Goal: Download file/media

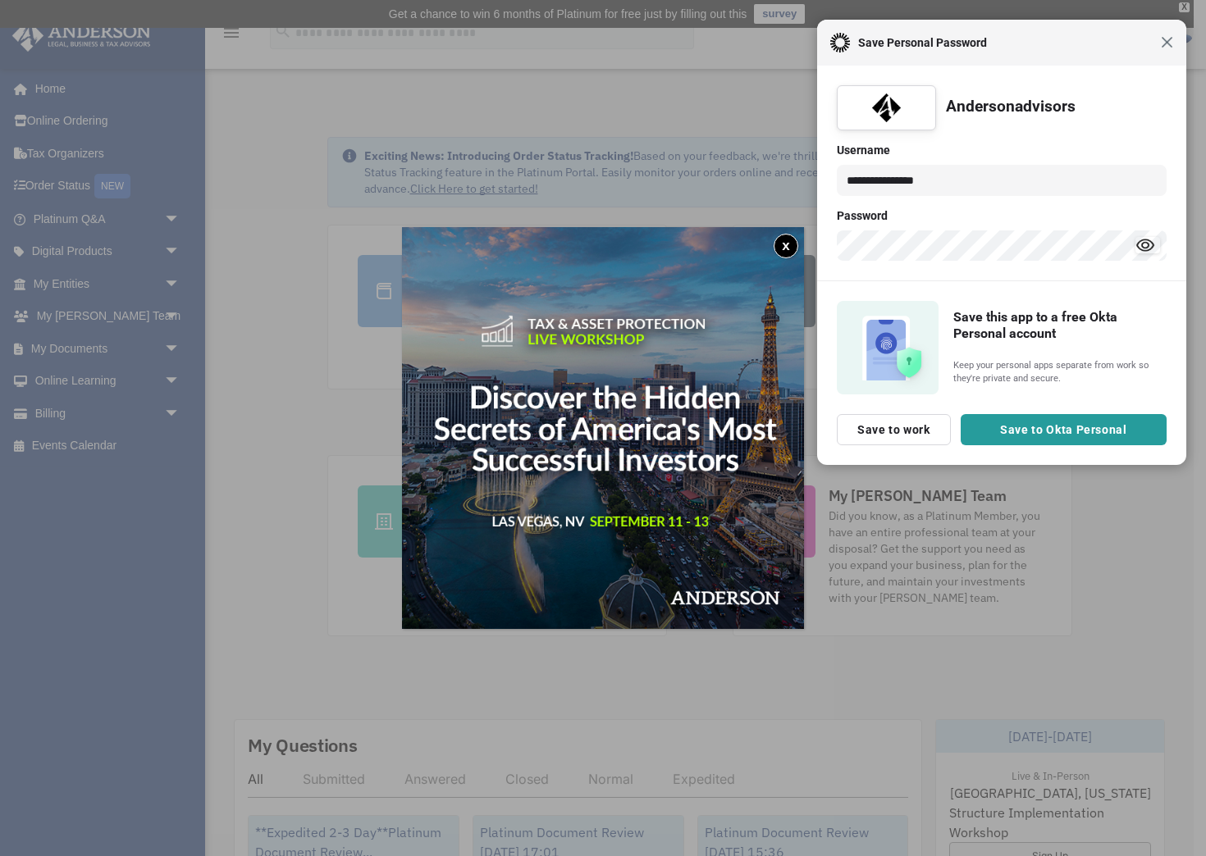
click at [1170, 42] on span "Close" at bounding box center [1167, 42] width 12 height 12
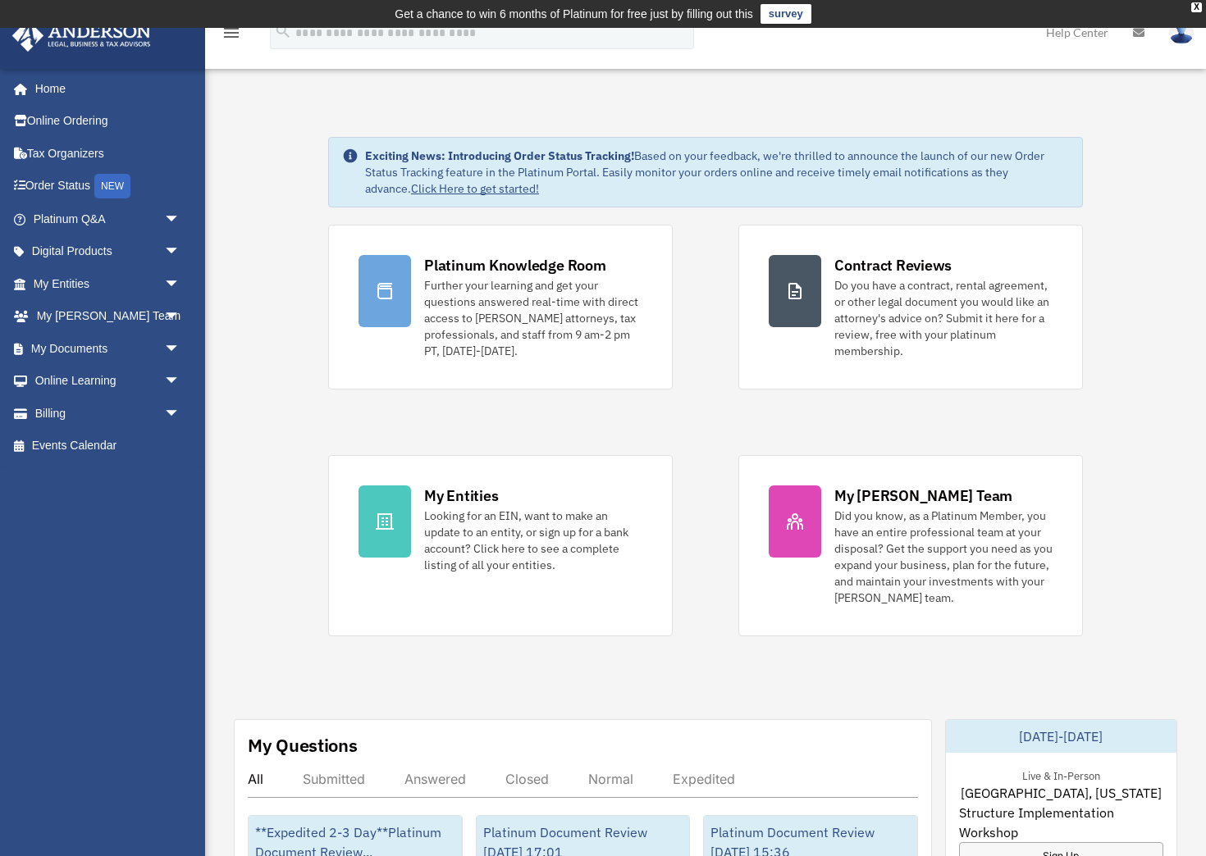
click at [171, 347] on span "arrow_drop_down" at bounding box center [180, 349] width 33 height 34
click at [82, 382] on link "Box" at bounding box center [114, 381] width 182 height 33
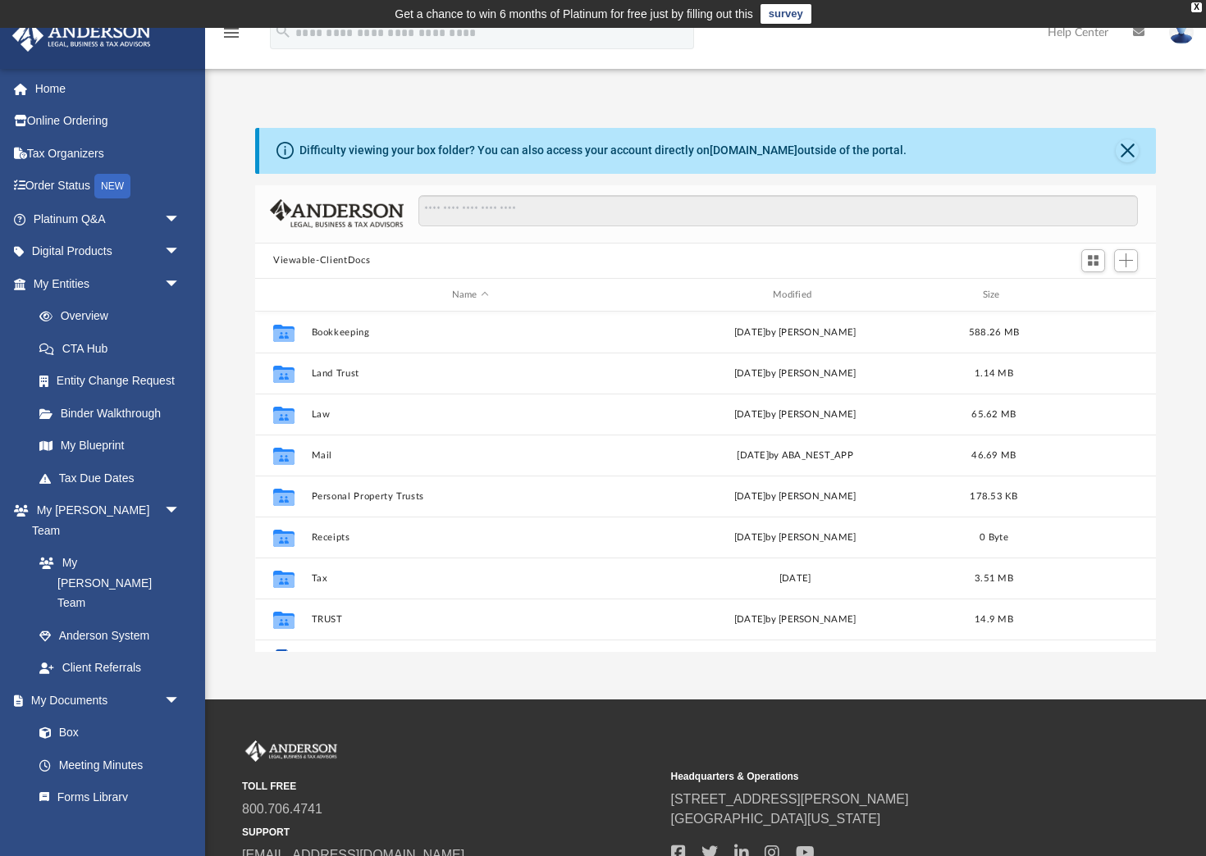
scroll to position [373, 901]
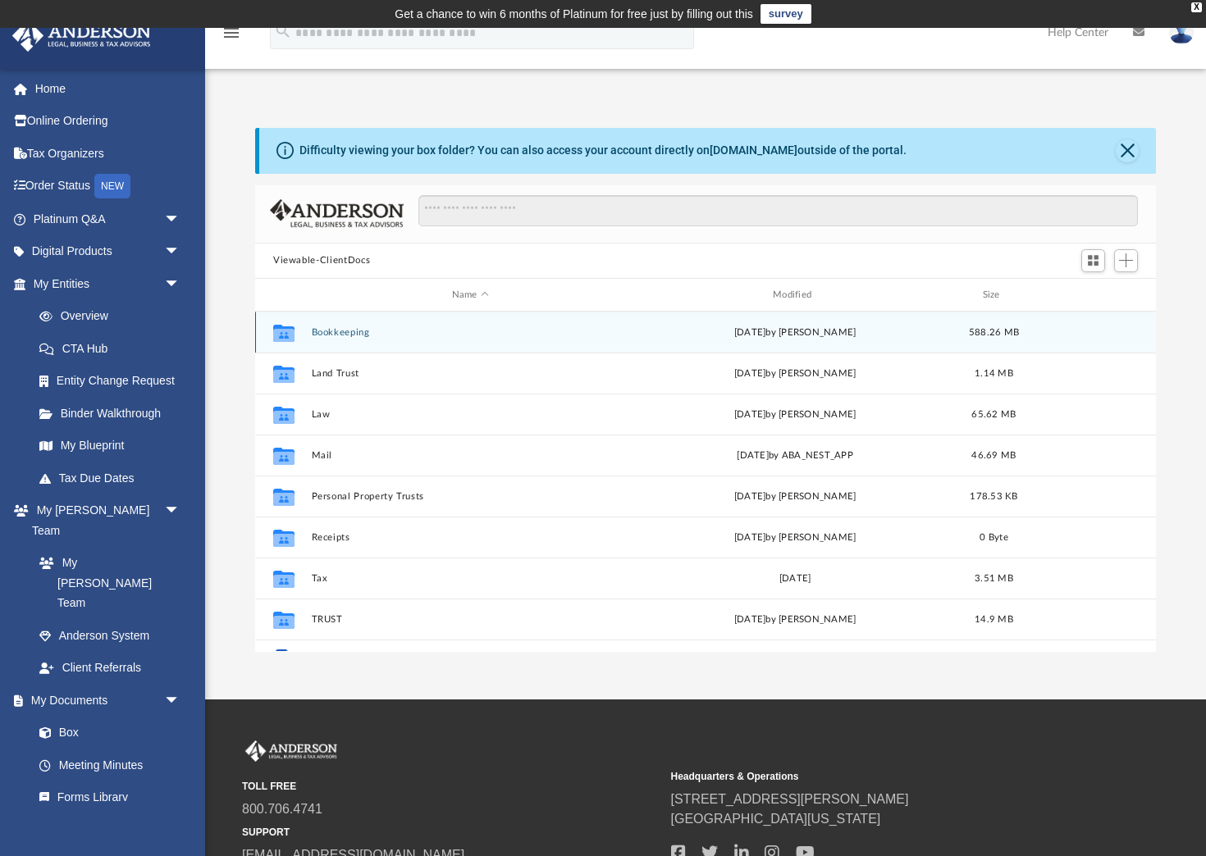
click at [351, 331] on button "Bookkeeping" at bounding box center [470, 332] width 317 height 11
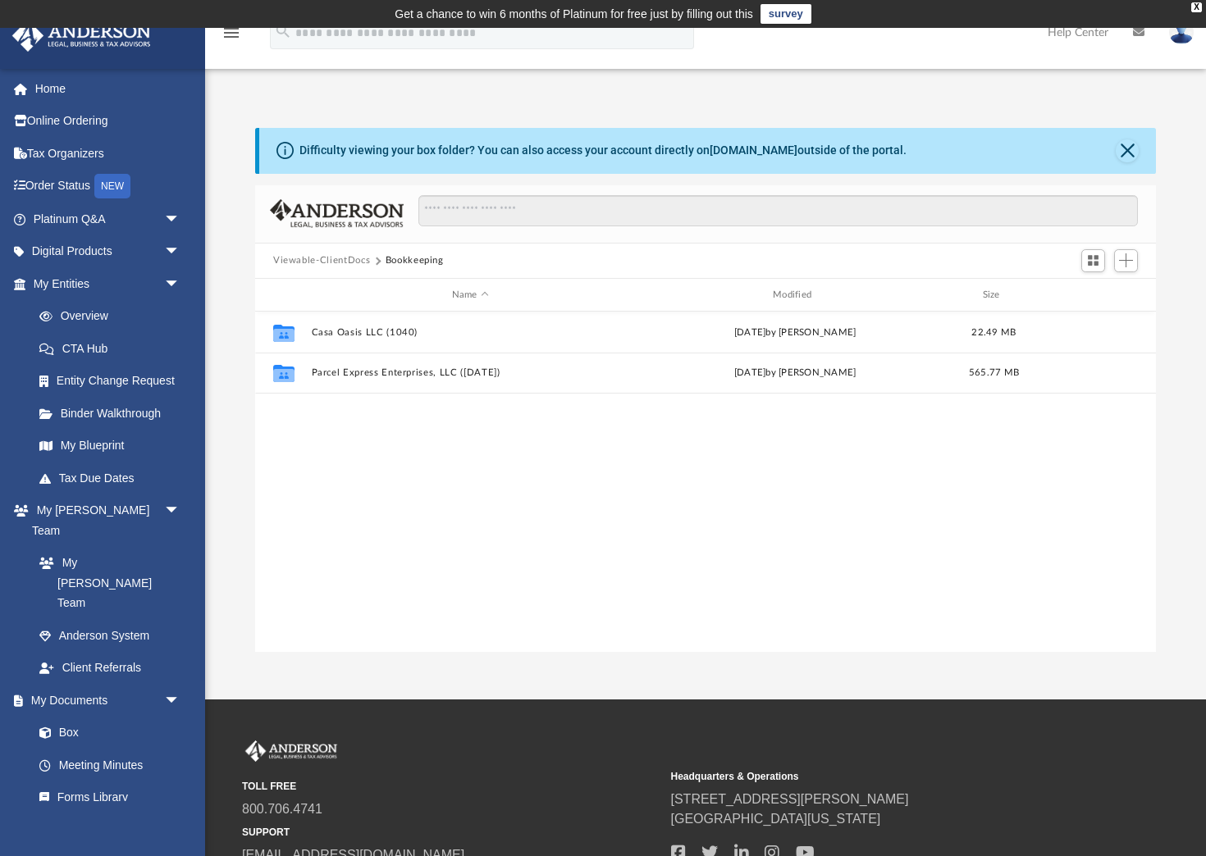
click at [349, 259] on button "Viewable-ClientDocs" at bounding box center [321, 260] width 97 height 15
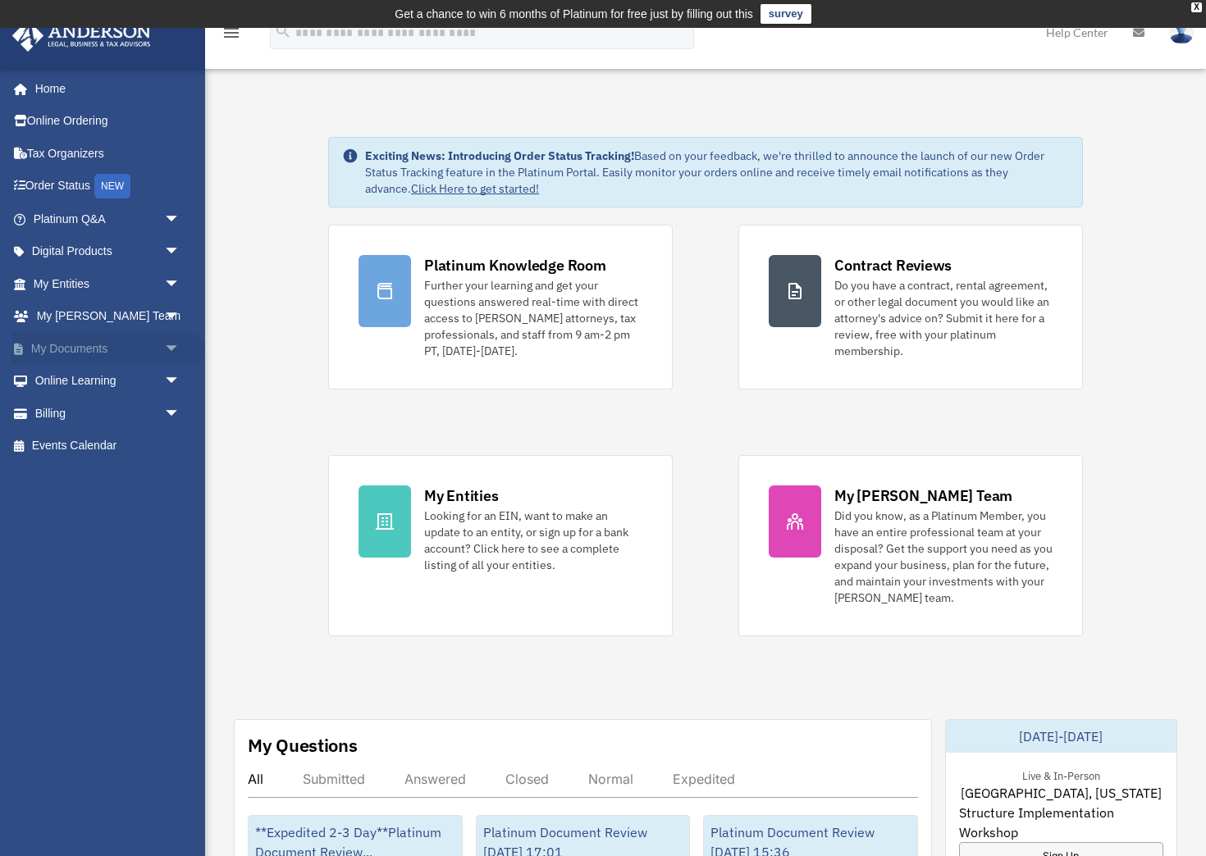
click at [172, 348] on span "arrow_drop_down" at bounding box center [180, 349] width 33 height 34
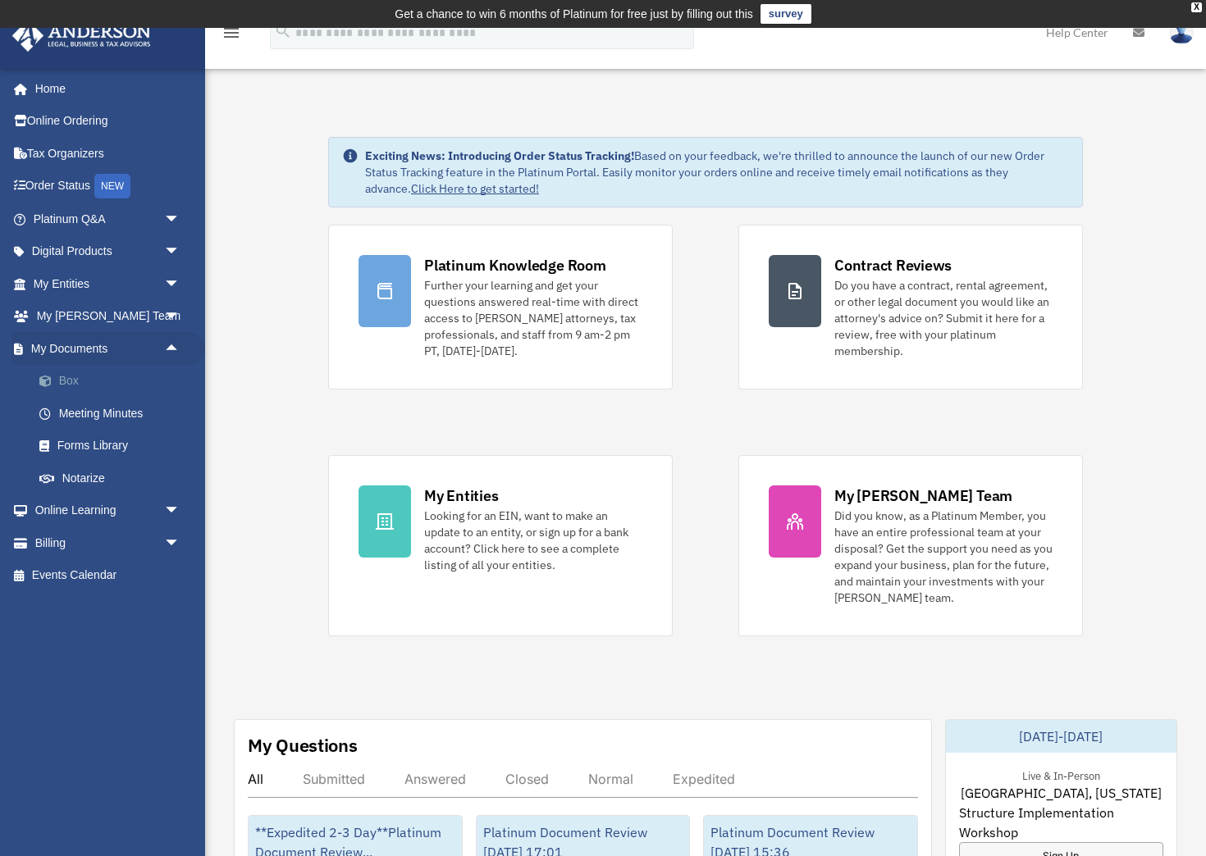
click at [68, 380] on link "Box" at bounding box center [114, 381] width 182 height 33
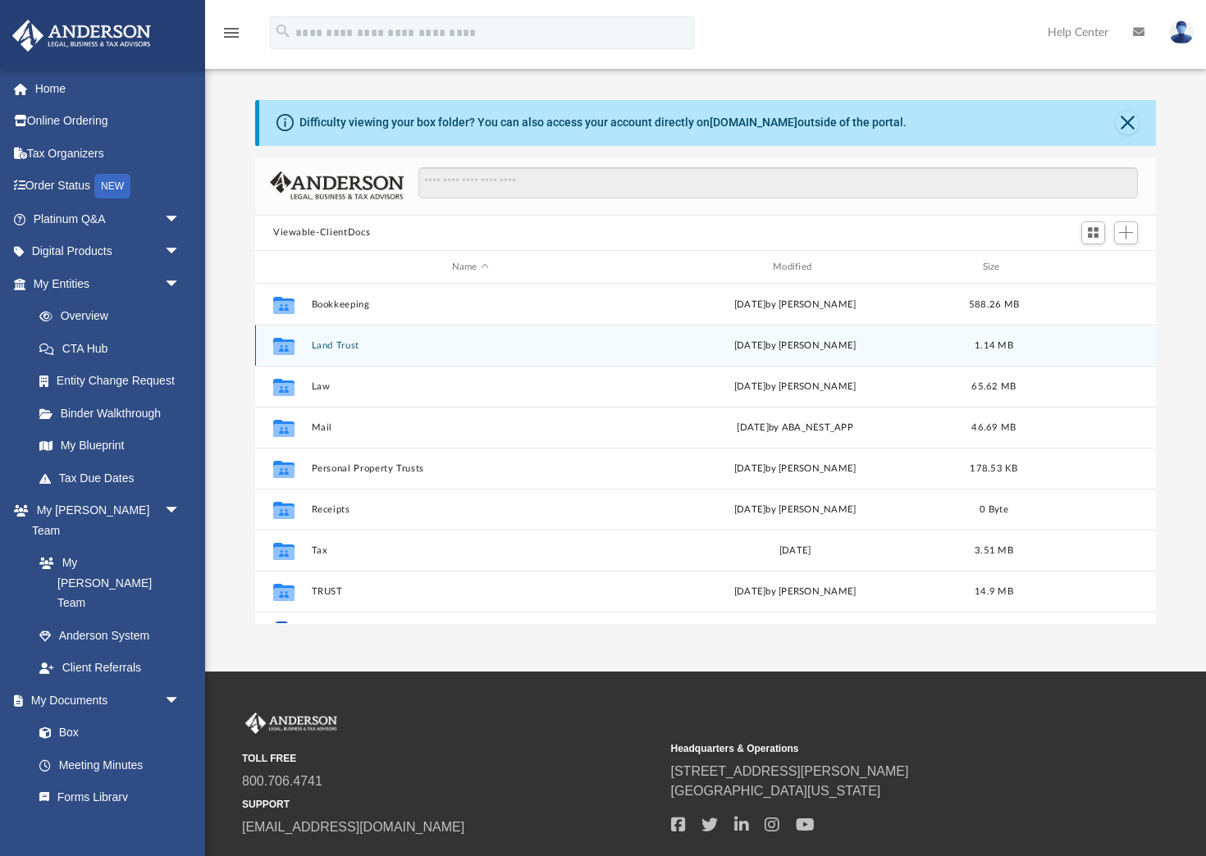
scroll to position [373, 901]
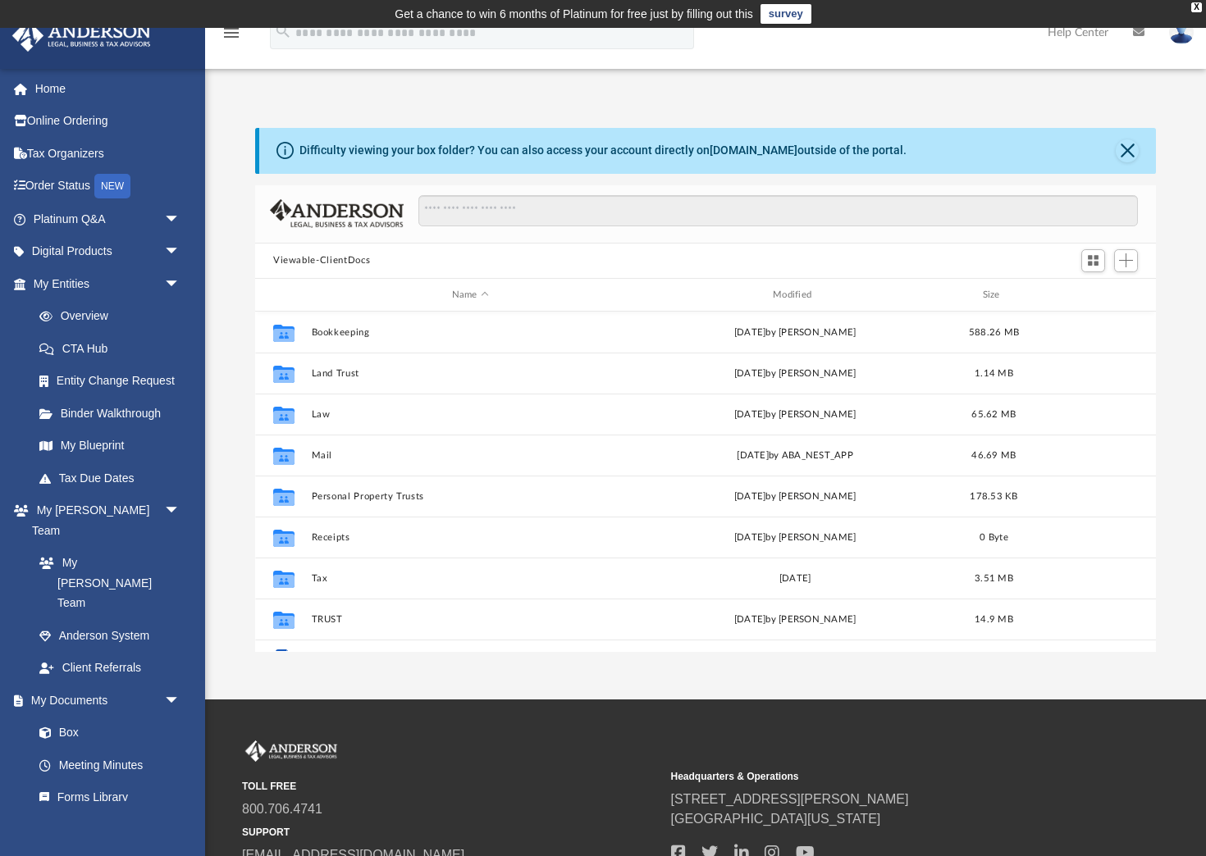
click at [230, 370] on div "Difficulty viewing your box folder? You can also access your account directly o…" at bounding box center [705, 390] width 1001 height 524
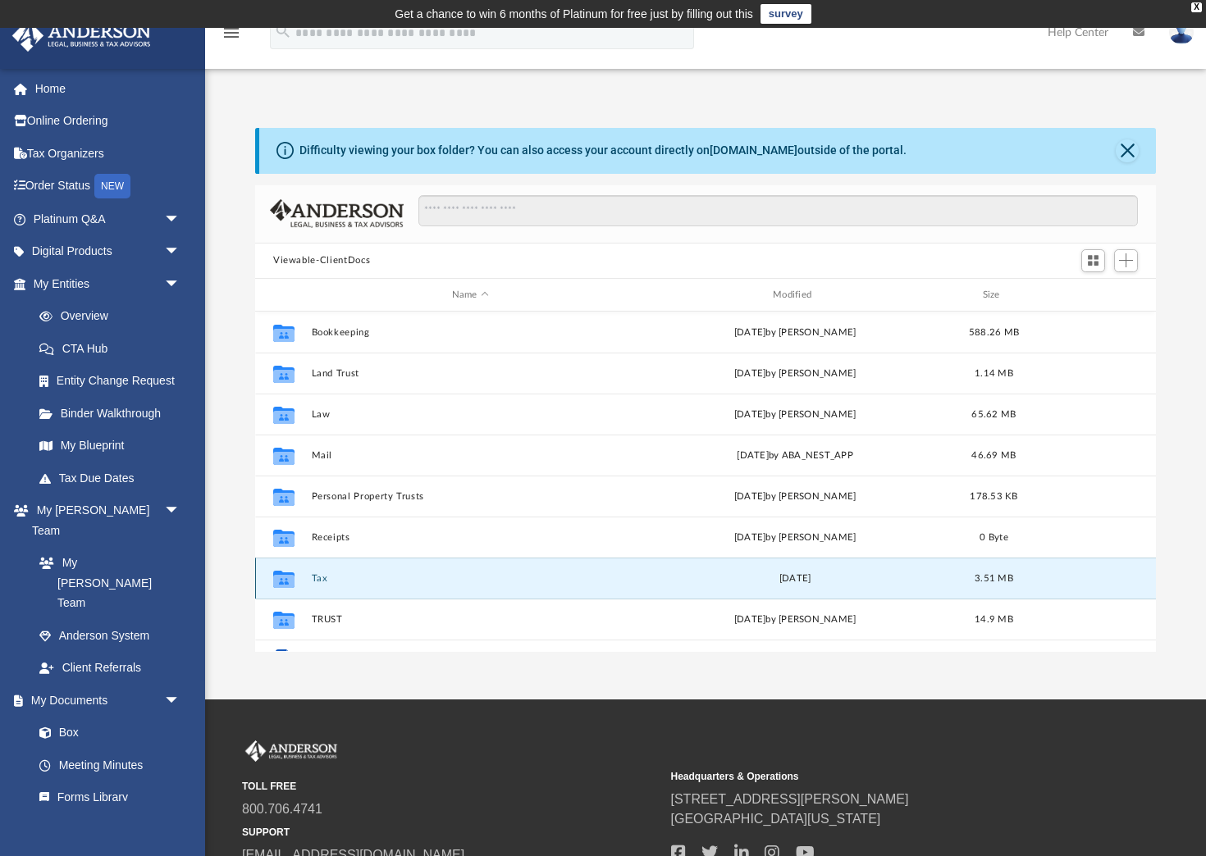
click at [312, 578] on button "Tax" at bounding box center [470, 578] width 317 height 11
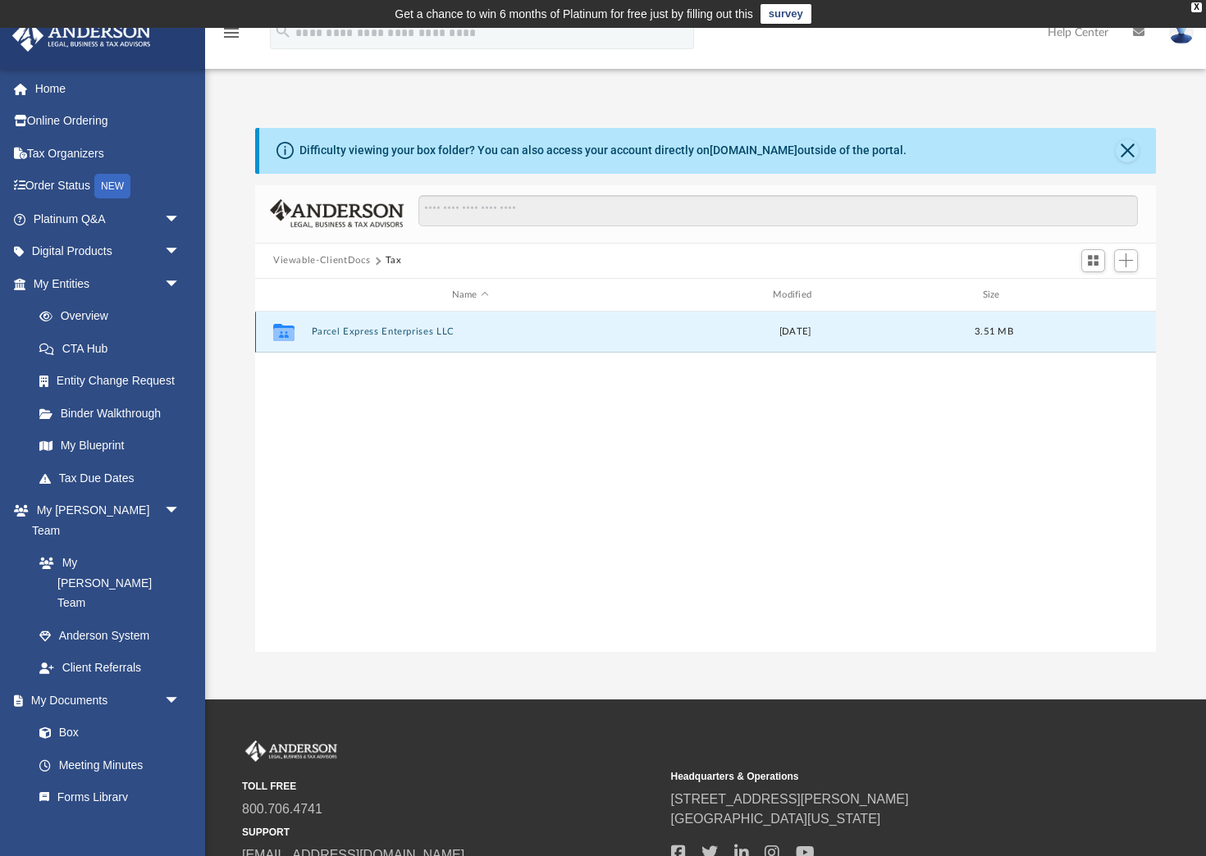
click at [358, 336] on button "Parcel Express Enterprises LLC" at bounding box center [470, 332] width 317 height 11
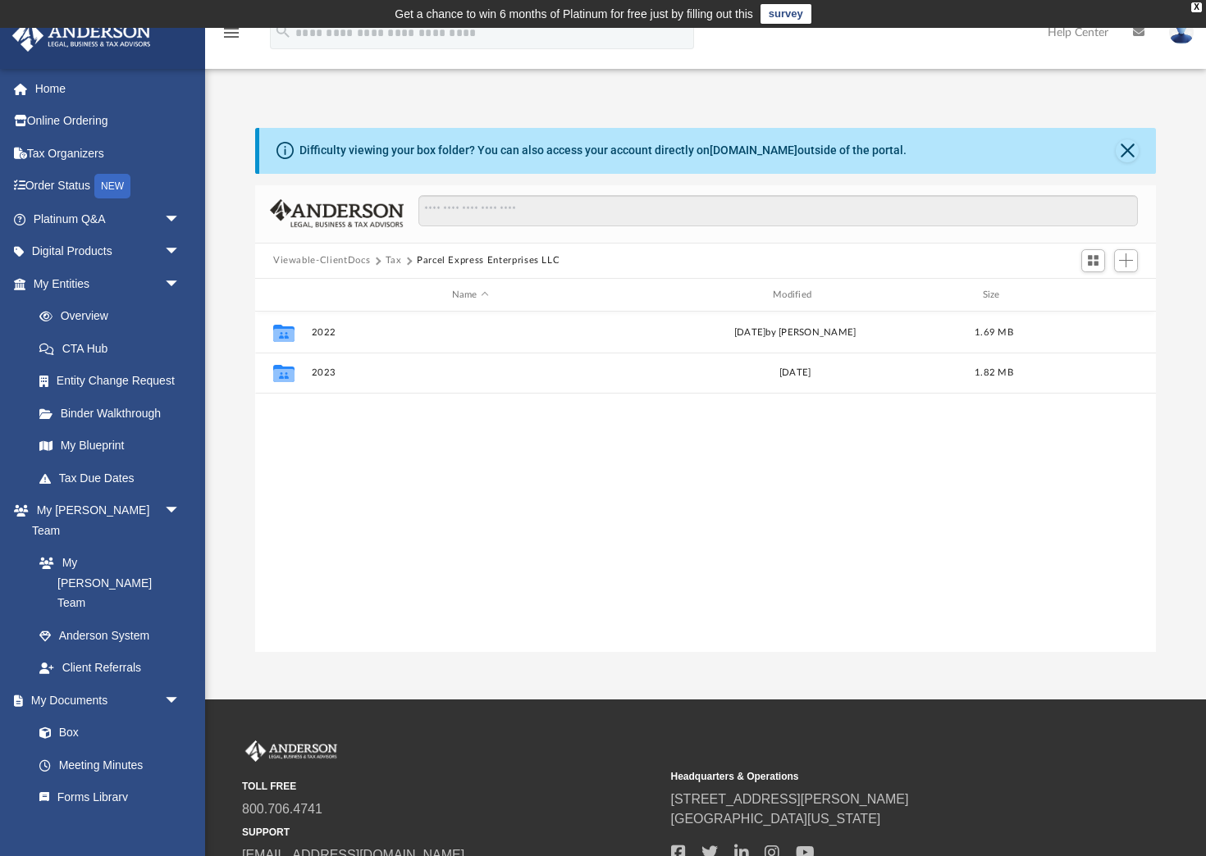
click at [360, 259] on button "Viewable-ClientDocs" at bounding box center [321, 260] width 97 height 15
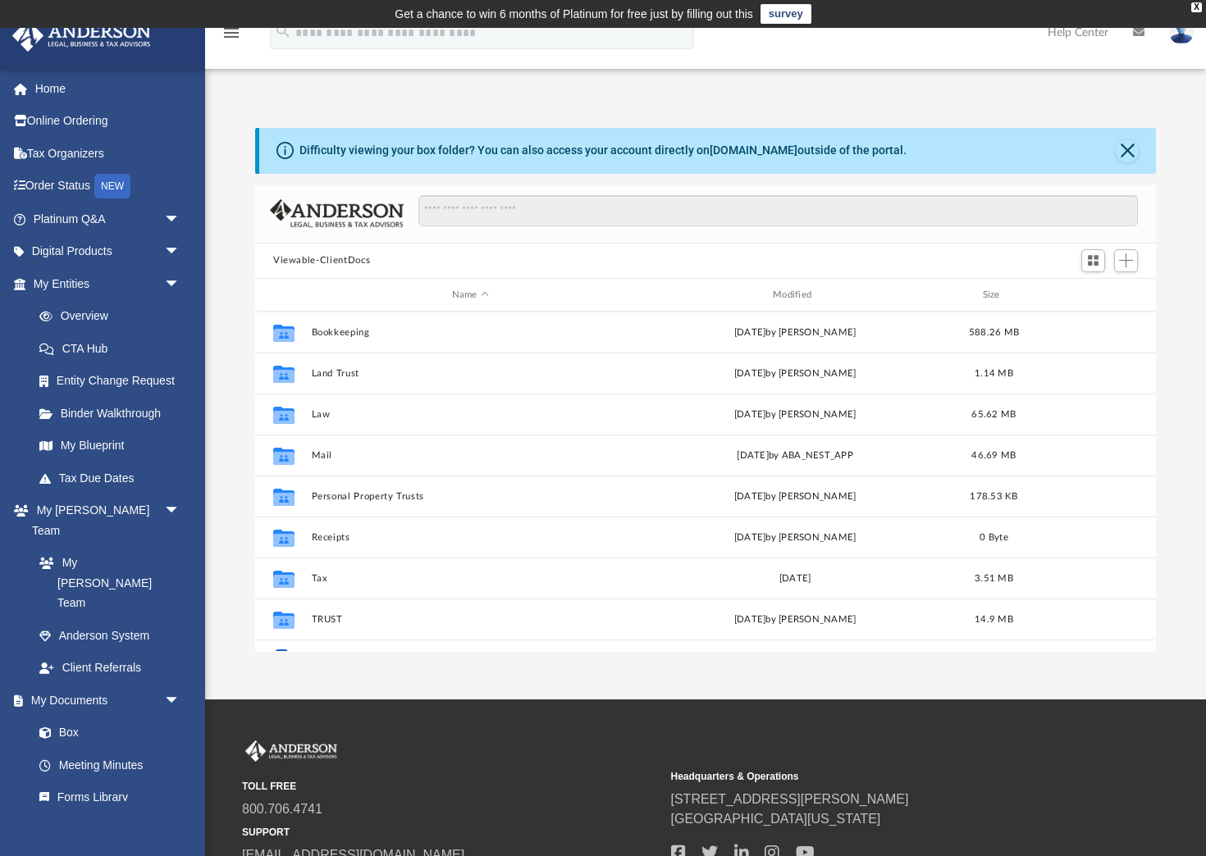
click at [222, 364] on div "Difficulty viewing your box folder? You can also access your account directly o…" at bounding box center [705, 390] width 1001 height 524
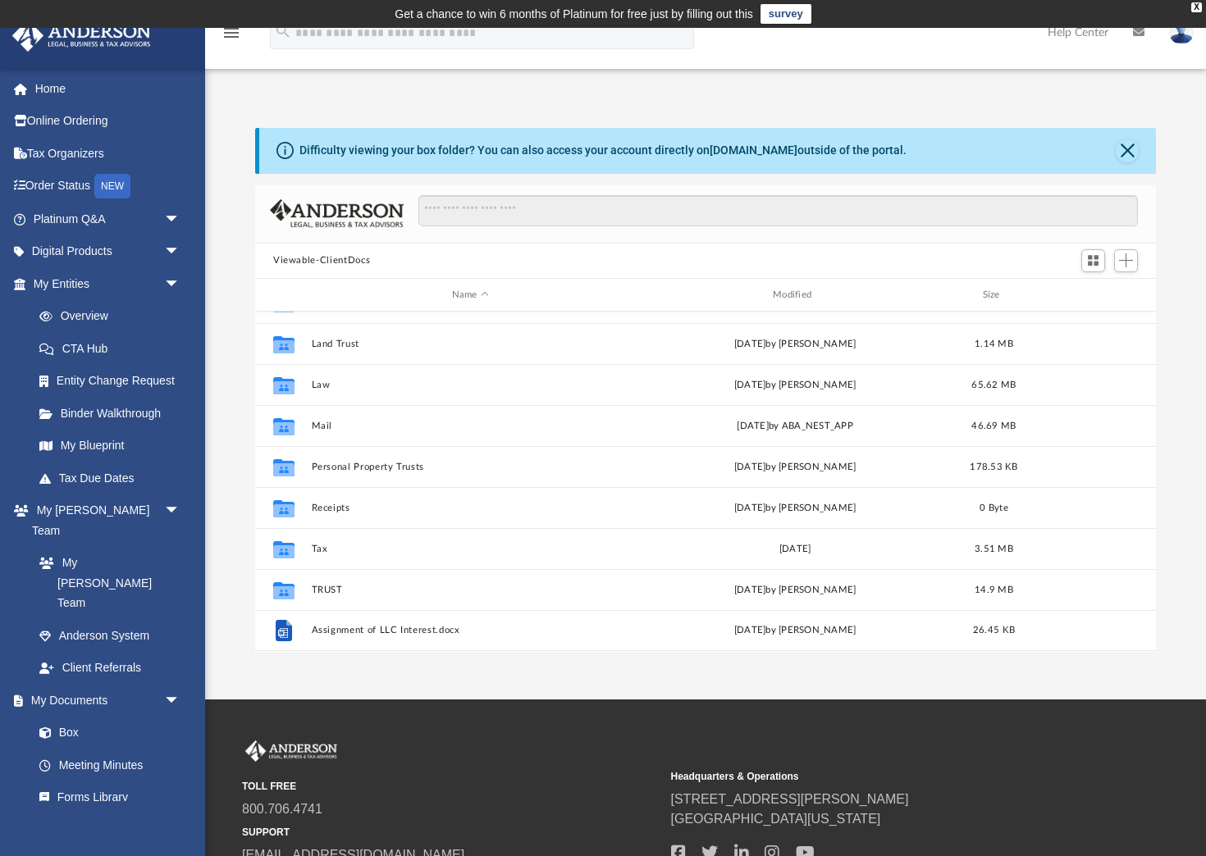
scroll to position [0, 0]
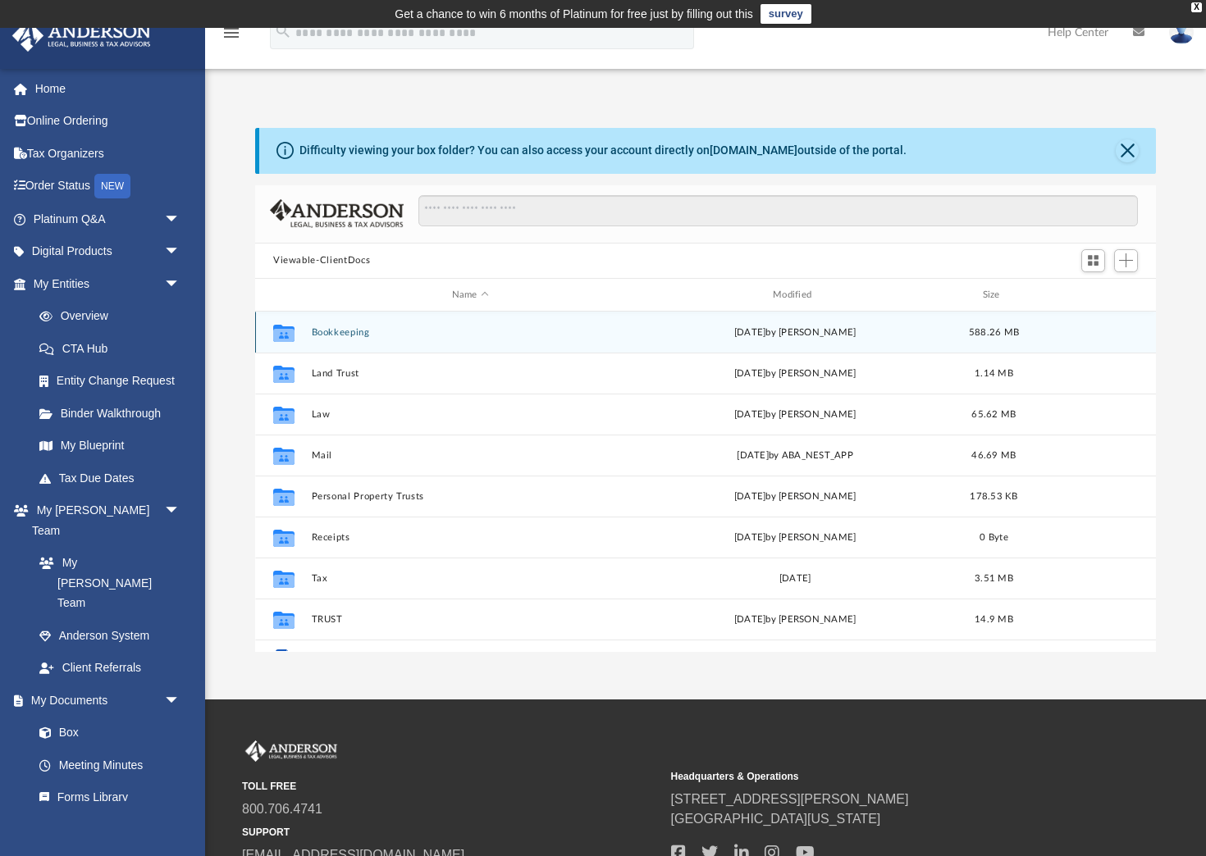
click at [349, 334] on button "Bookkeeping" at bounding box center [470, 332] width 317 height 11
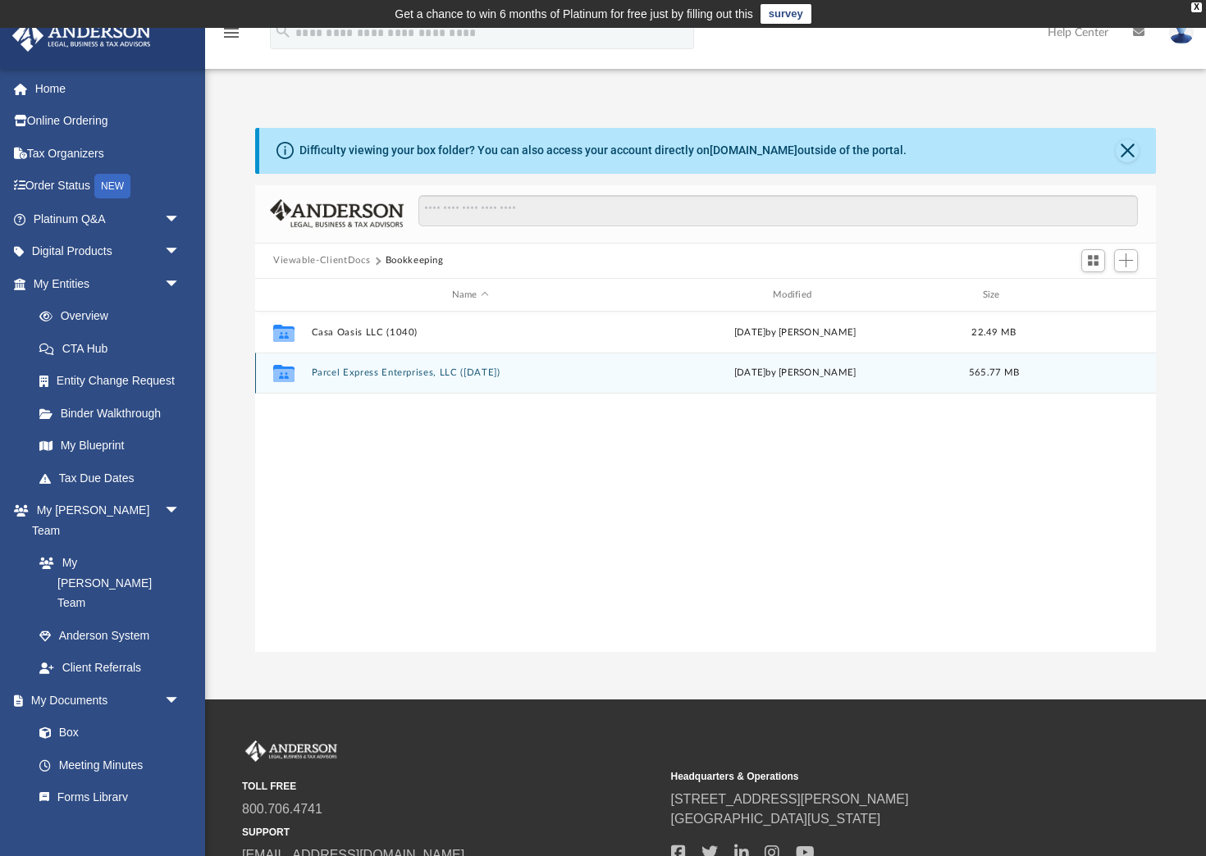
click at [365, 375] on button "Parcel Express Enterprises, LLC ([DATE])" at bounding box center [470, 373] width 317 height 11
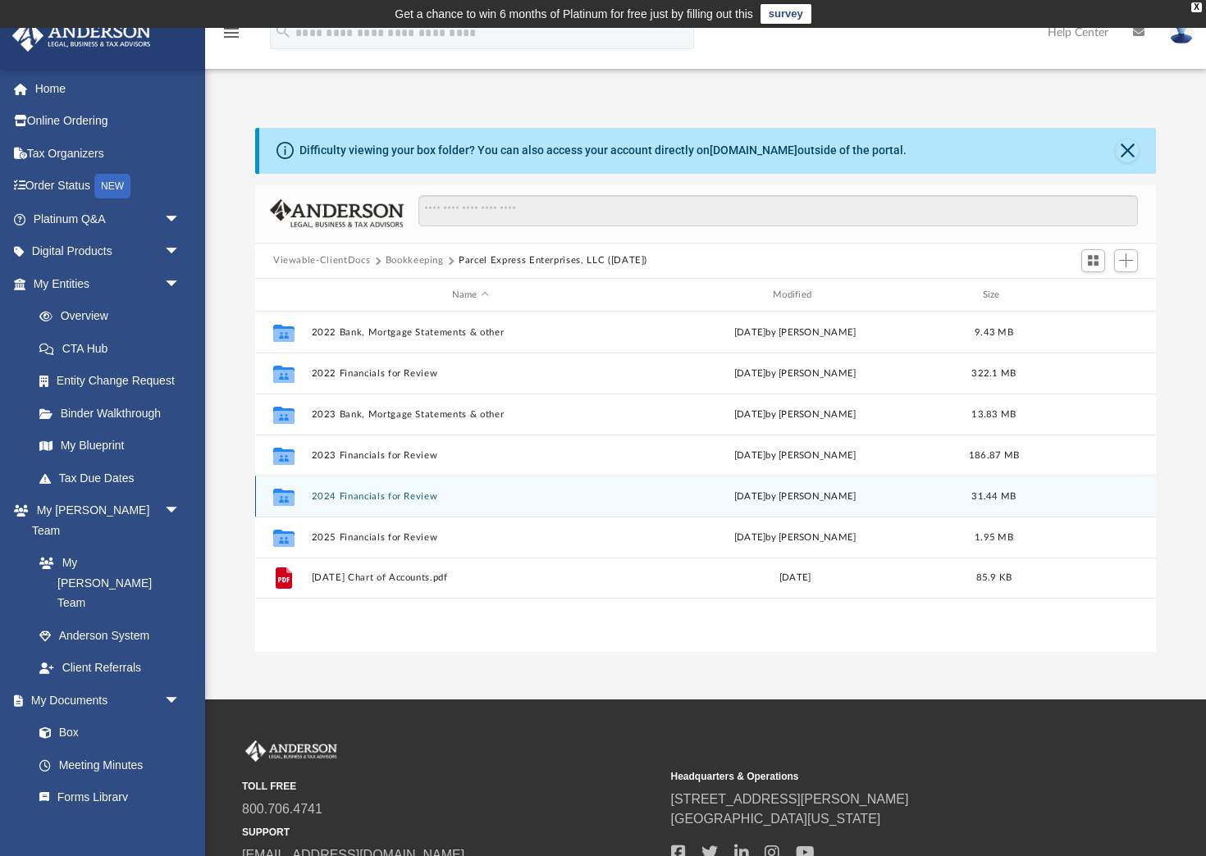
click at [352, 499] on button "2024 Financials for Review" at bounding box center [470, 496] width 317 height 11
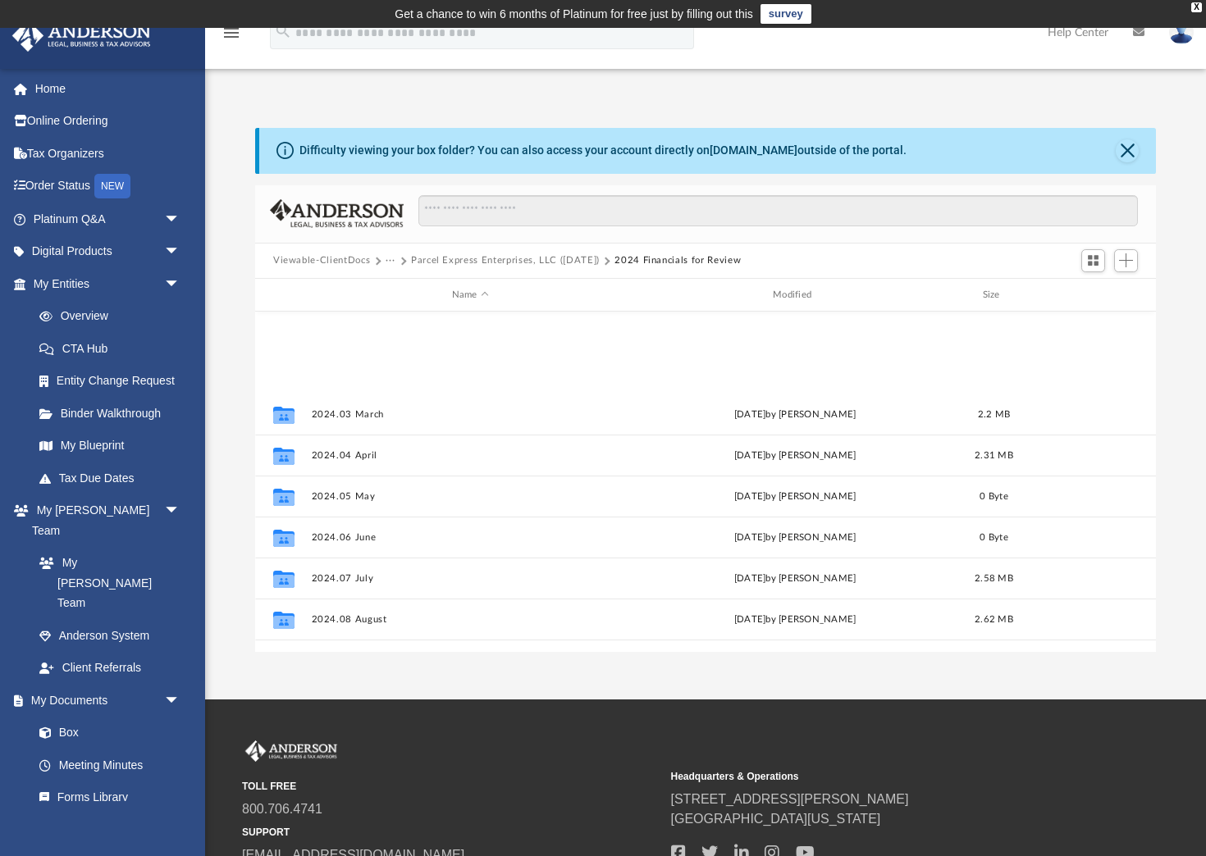
scroll to position [153, 0]
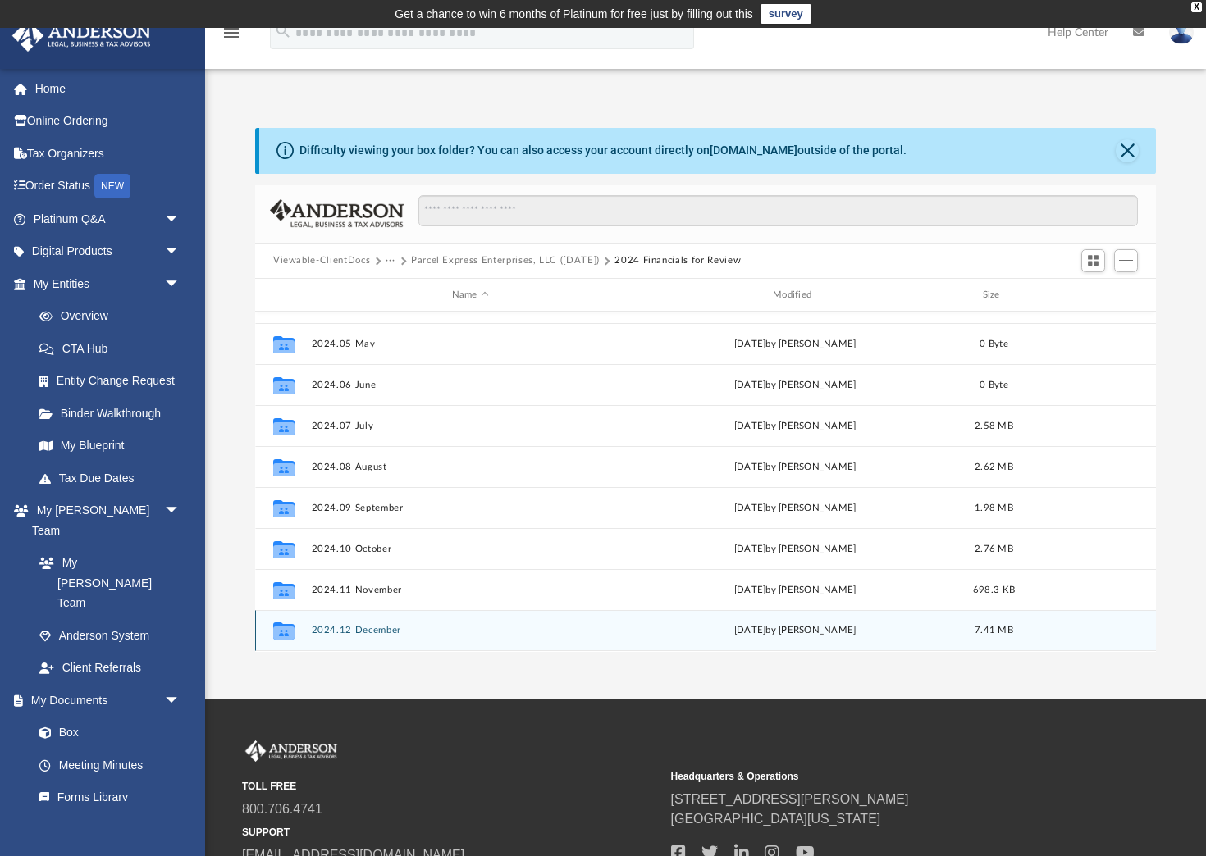
click at [363, 629] on button "2024.12 December" at bounding box center [470, 631] width 317 height 11
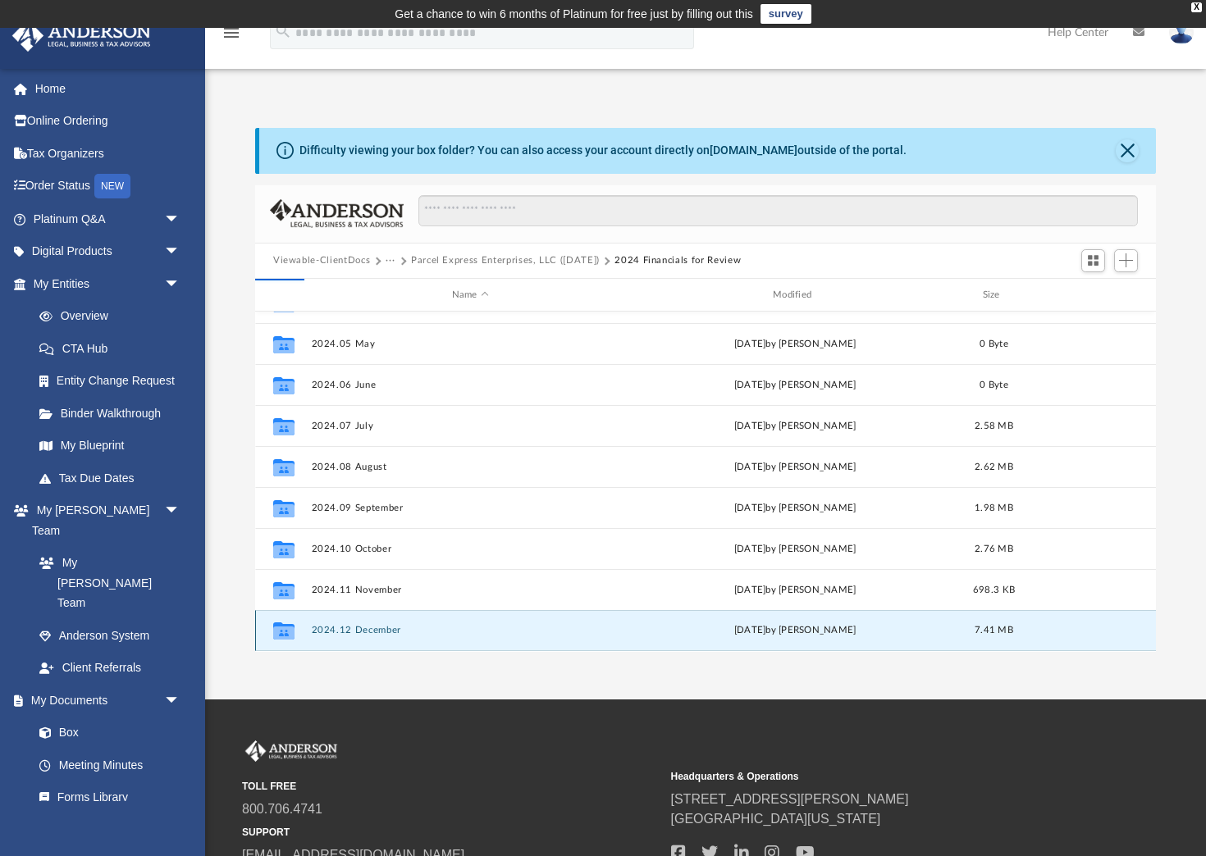
scroll to position [0, 0]
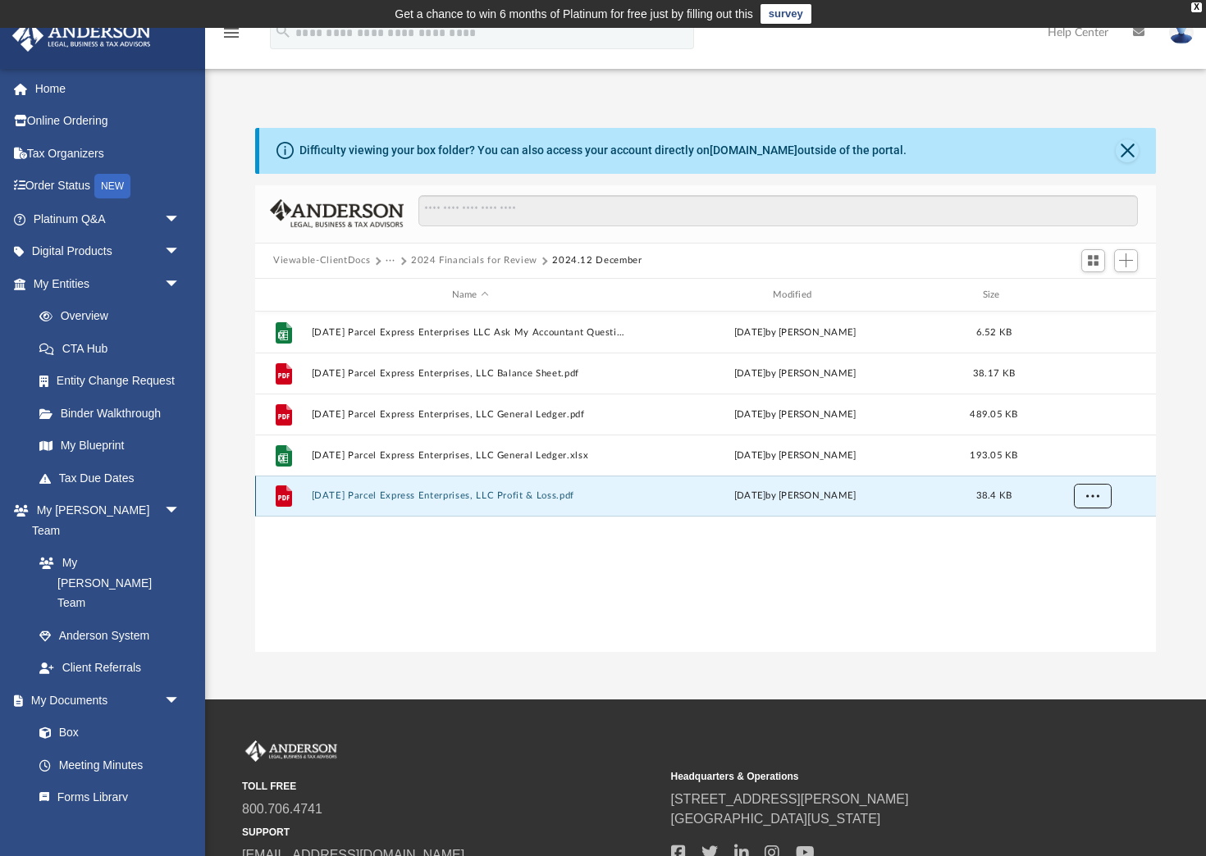
click at [1091, 495] on span "More options" at bounding box center [1092, 495] width 13 height 9
click at [1074, 559] on li "Download" at bounding box center [1078, 556] width 48 height 17
click at [463, 260] on button "2024 Financials for Review" at bounding box center [474, 260] width 126 height 15
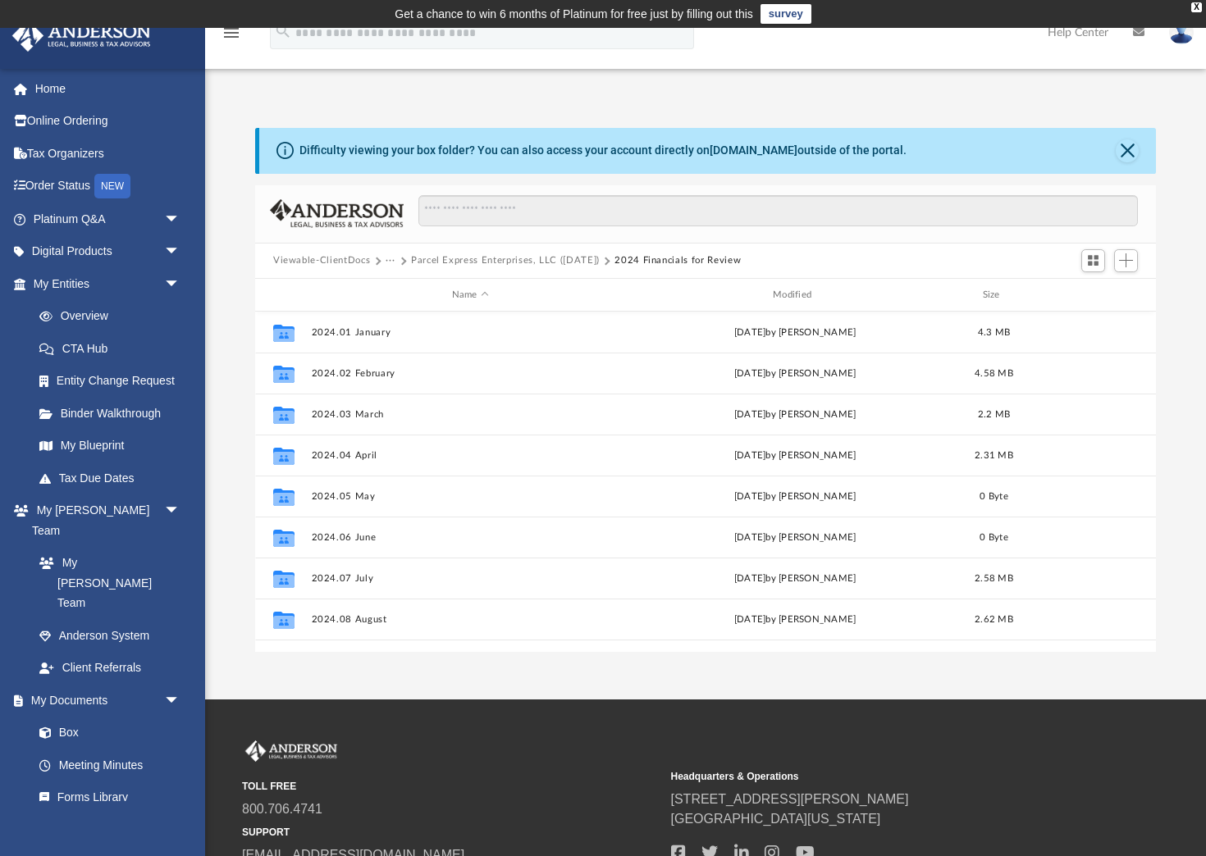
click at [487, 259] on button "Parcel Express Enterprises, LLC ([DATE])" at bounding box center [505, 260] width 189 height 15
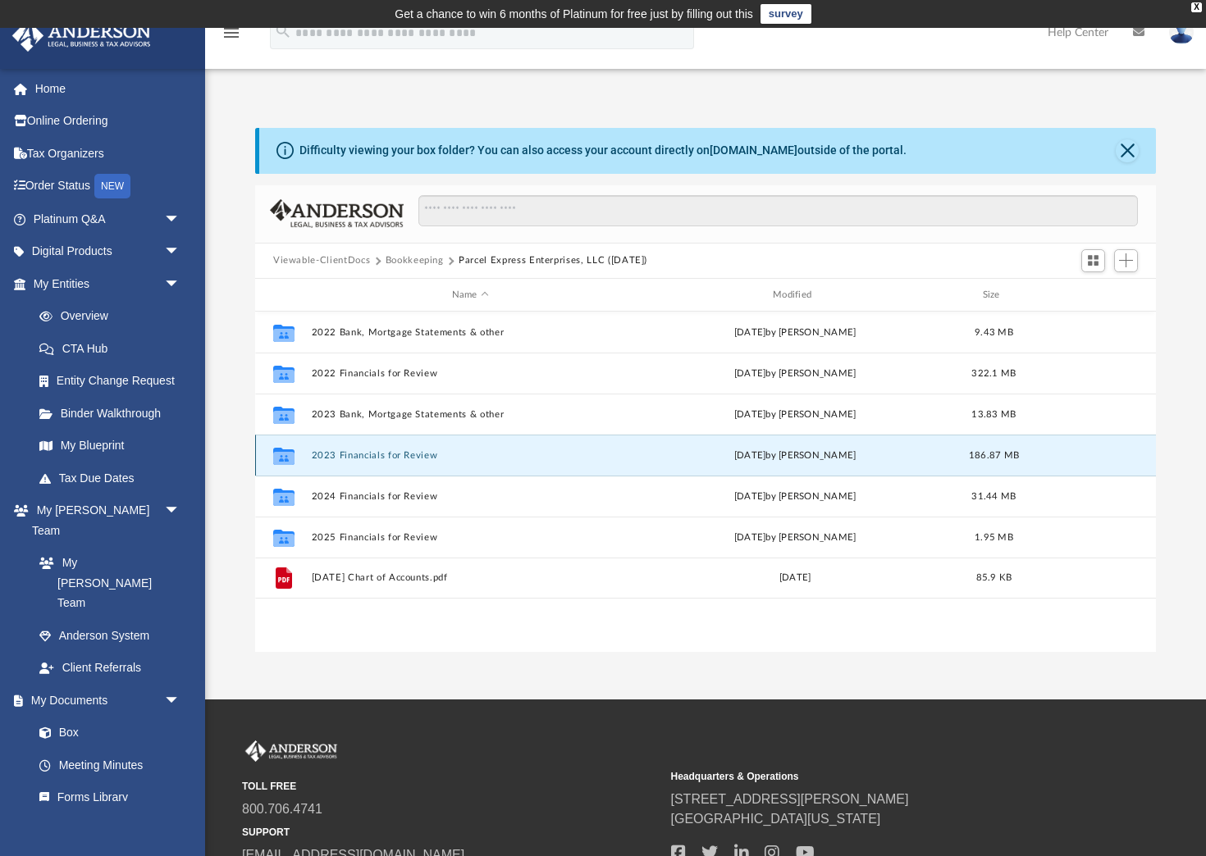
click at [359, 454] on button "2023 Financials for Review" at bounding box center [470, 455] width 317 height 11
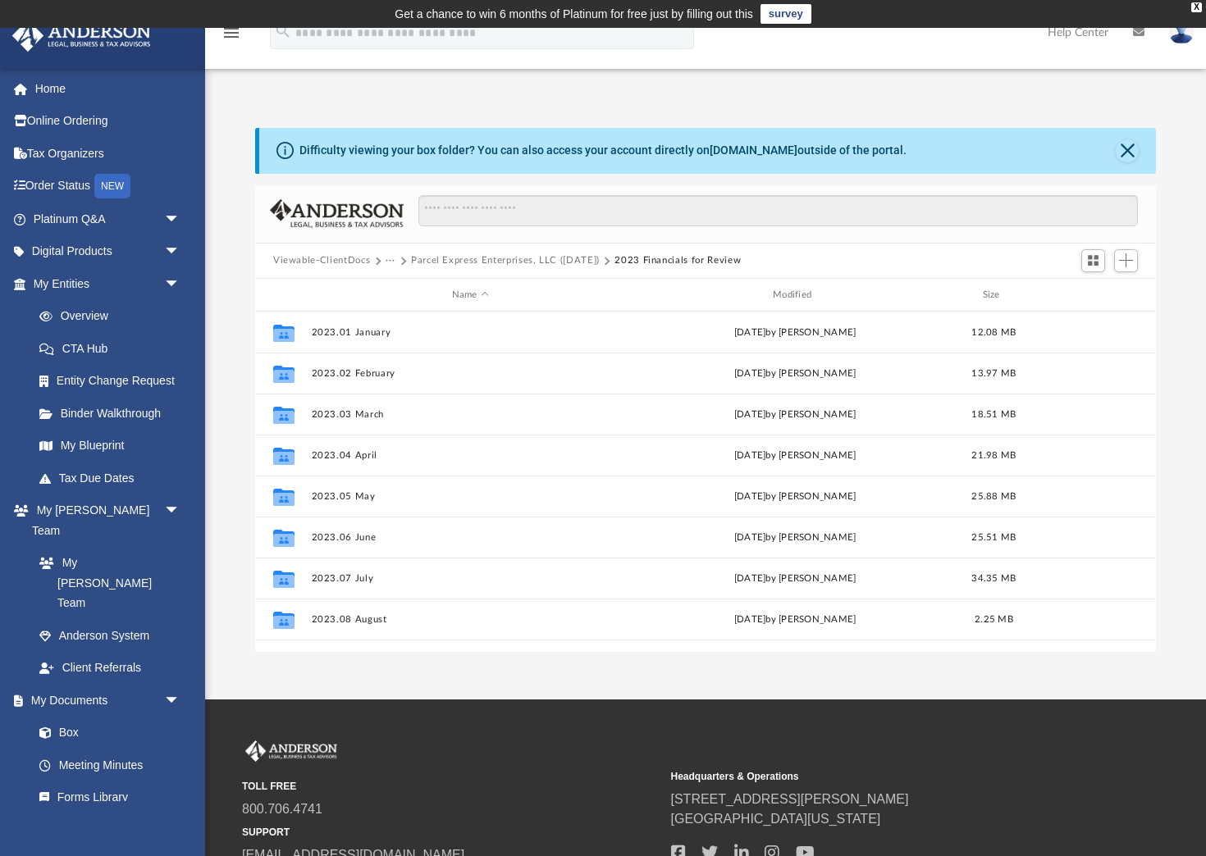
scroll to position [153, 0]
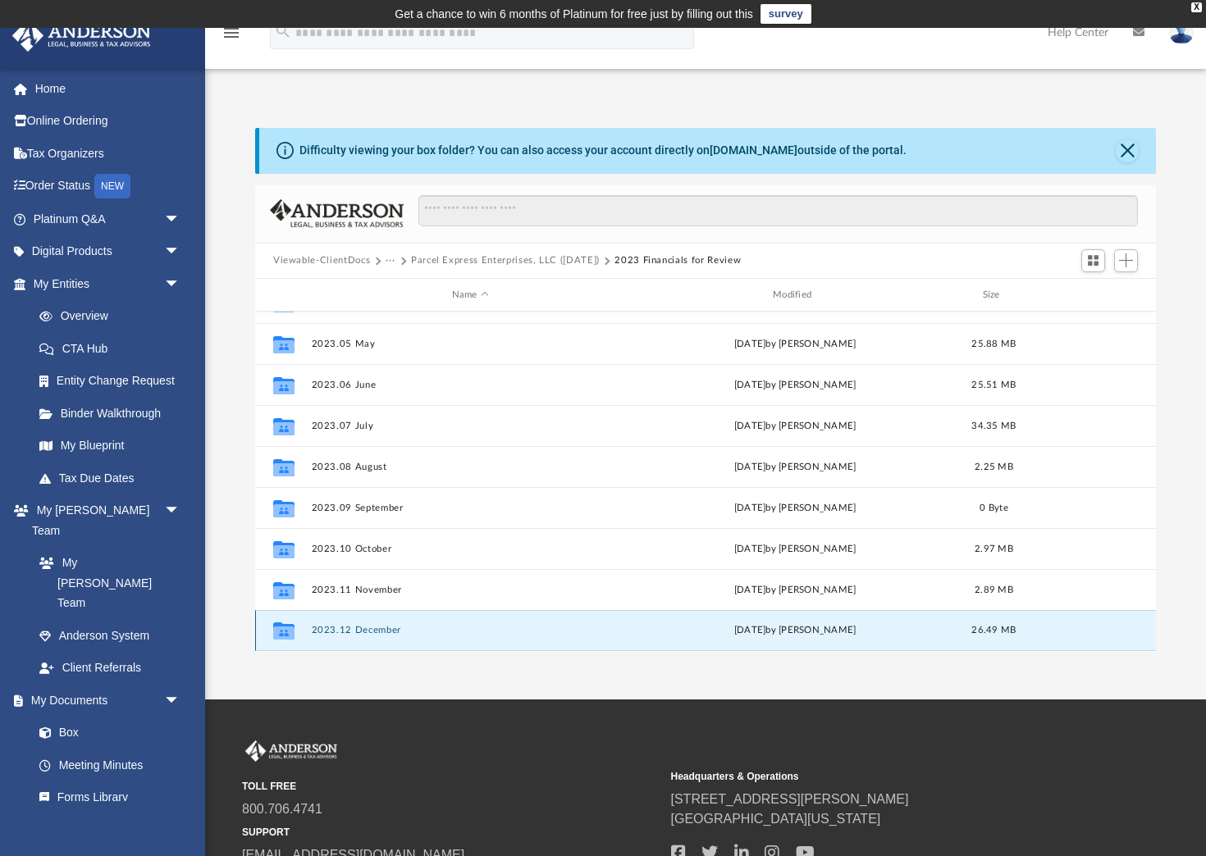
click at [362, 633] on button "2023.12 December" at bounding box center [470, 631] width 317 height 11
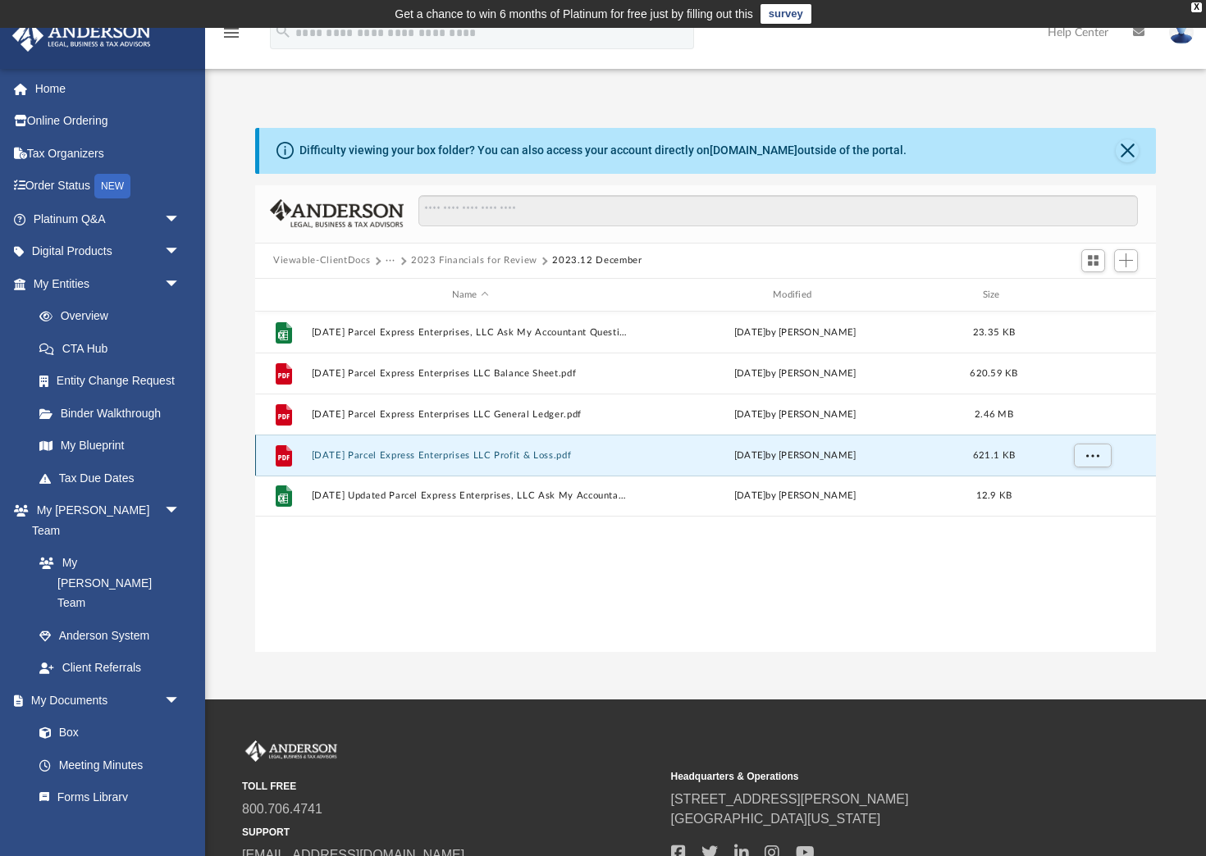
click at [461, 456] on button "2023.12.31 Parcel Express Enterprises LLC Profit & Loss.pdf" at bounding box center [470, 455] width 317 height 11
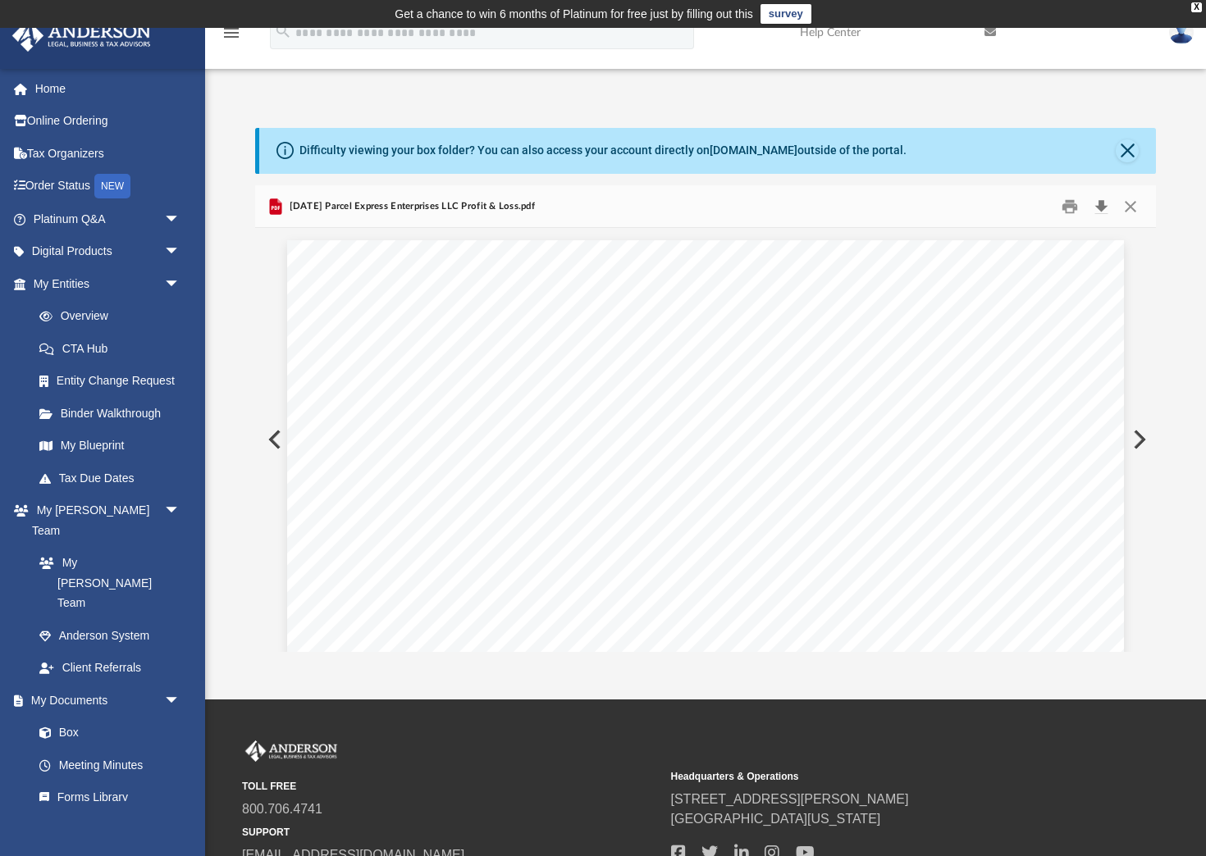
click at [1102, 206] on button "Download" at bounding box center [1101, 206] width 30 height 25
click at [1136, 208] on button "Close" at bounding box center [1130, 206] width 30 height 25
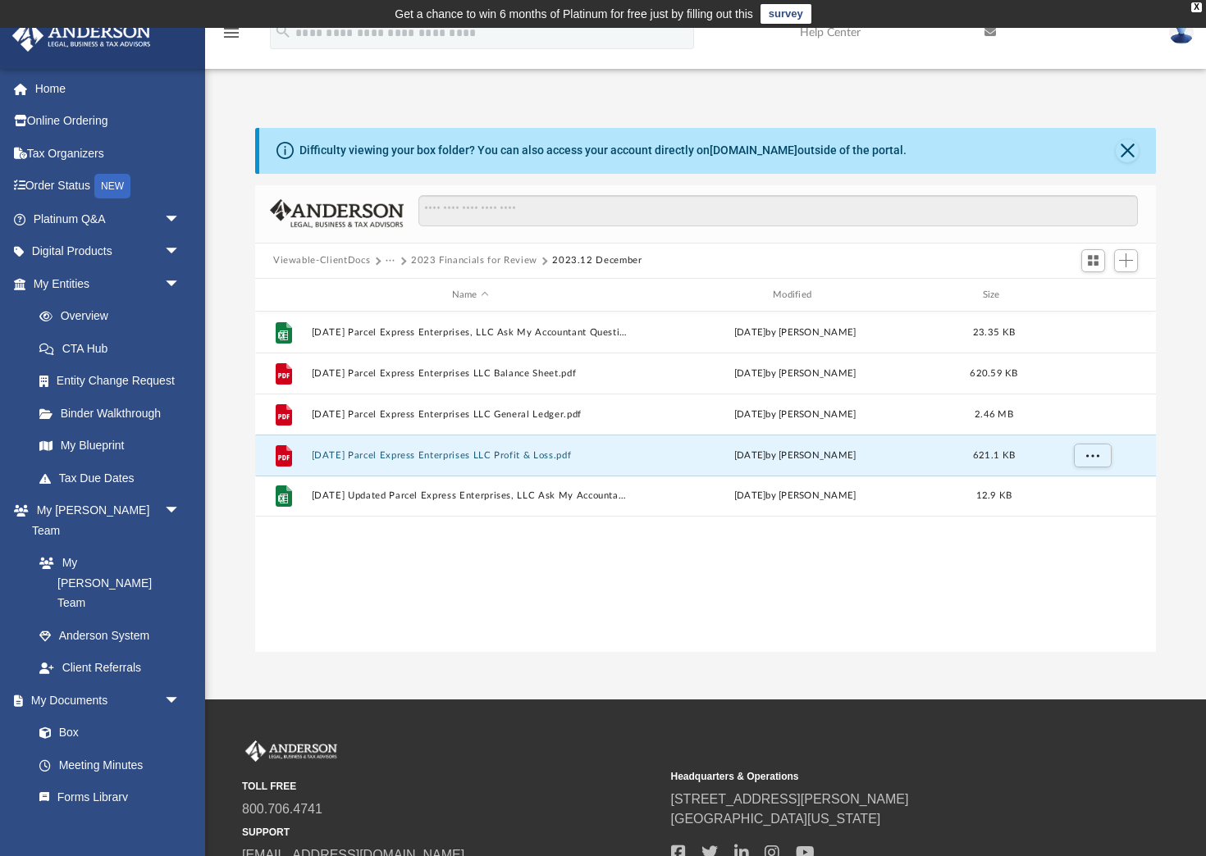
click at [436, 262] on button "2023 Financials for Review" at bounding box center [474, 260] width 126 height 15
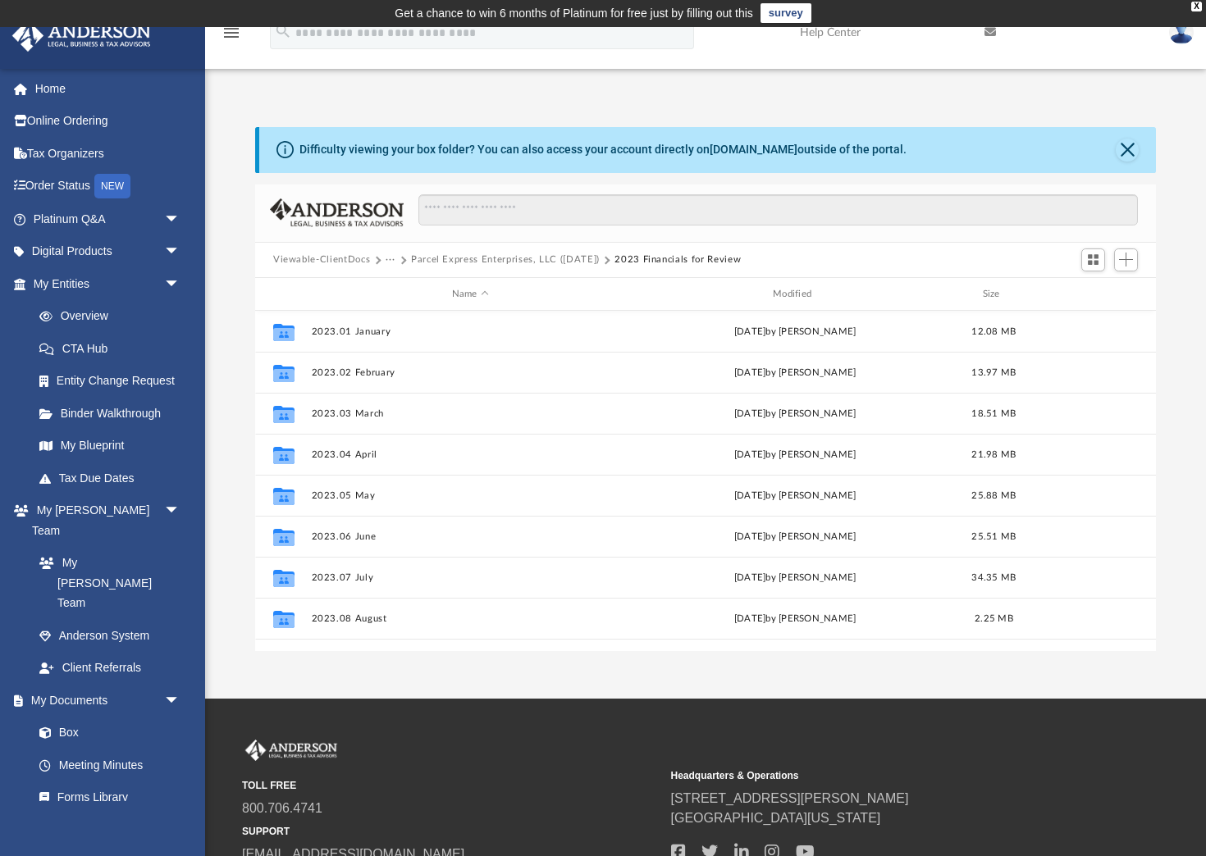
click at [436, 262] on button "Parcel Express Enterprises, LLC ([DATE])" at bounding box center [505, 260] width 189 height 15
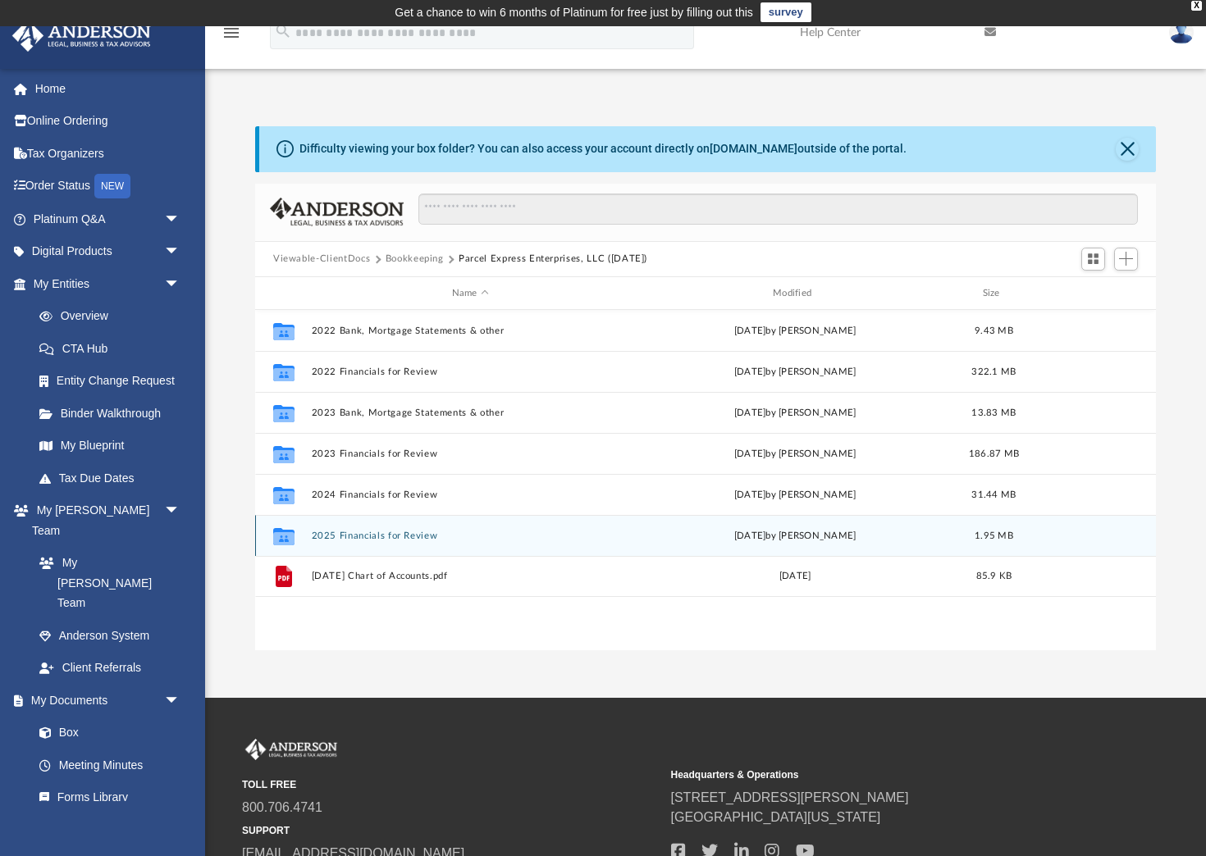
click at [351, 541] on button "2025 Financials for Review" at bounding box center [470, 536] width 317 height 11
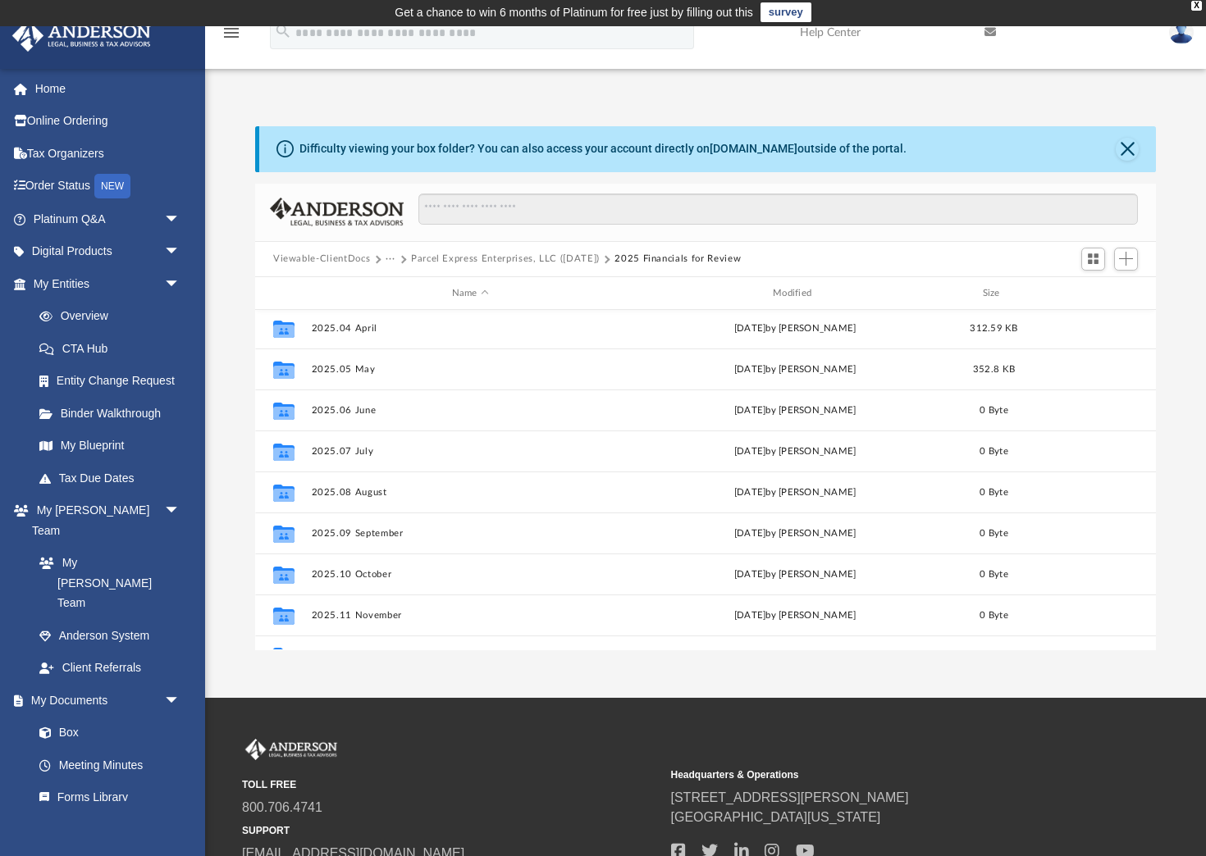
scroll to position [153, 0]
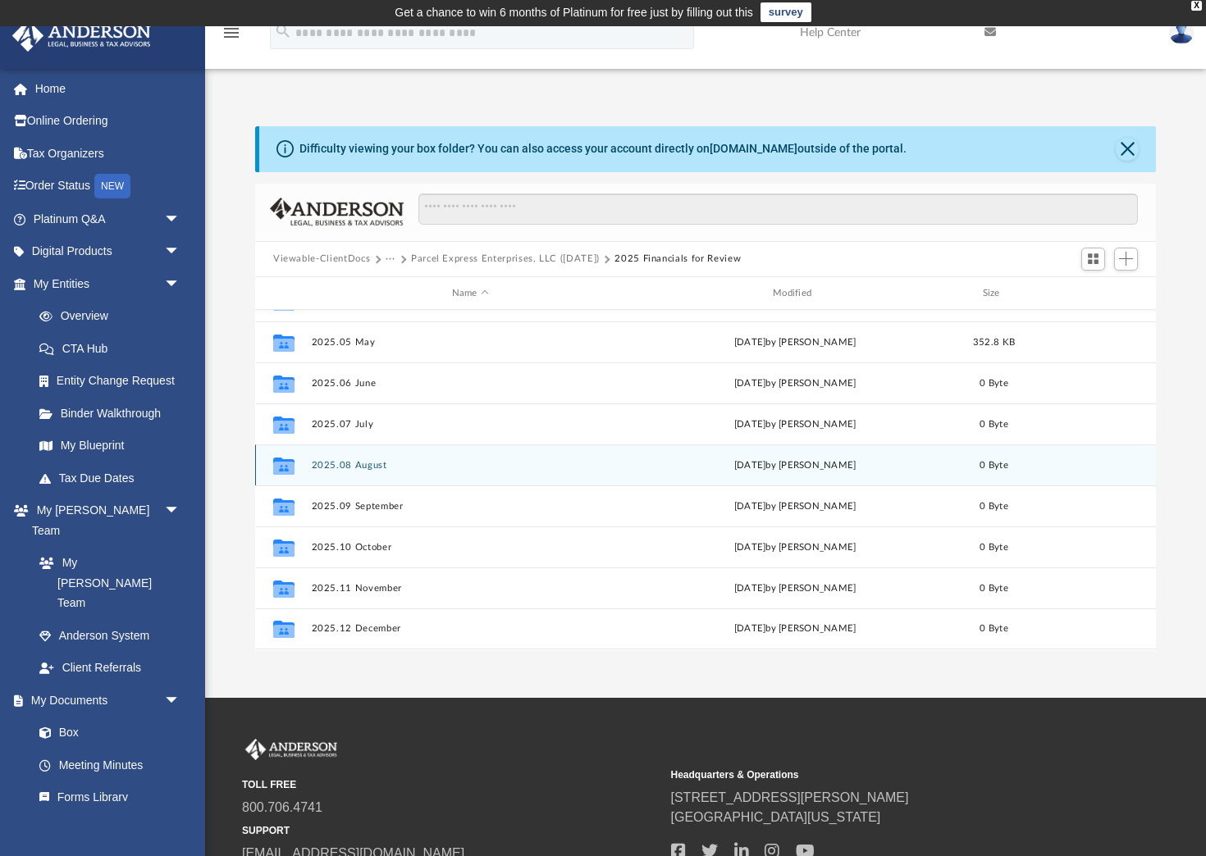
click at [349, 468] on button "2025.08 August" at bounding box center [470, 465] width 317 height 11
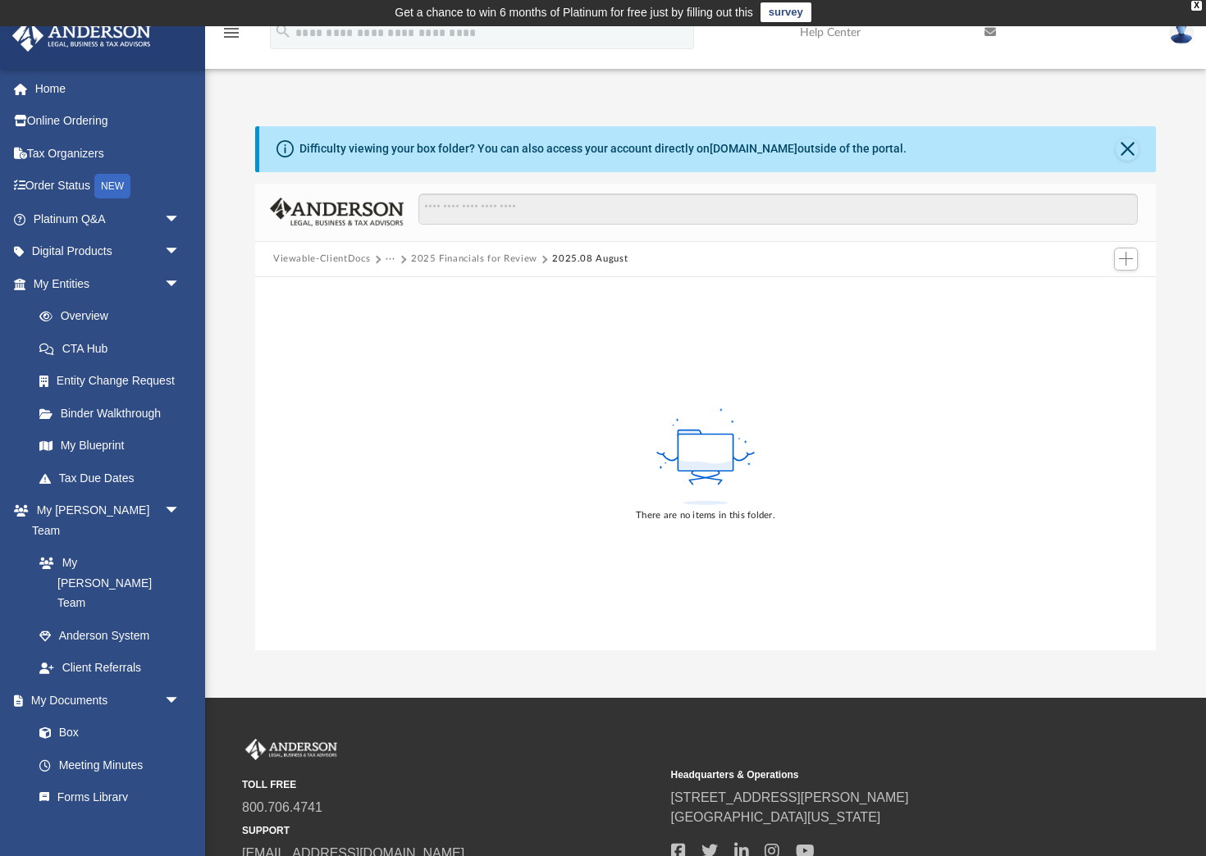
click at [498, 259] on button "2025 Financials for Review" at bounding box center [474, 259] width 126 height 15
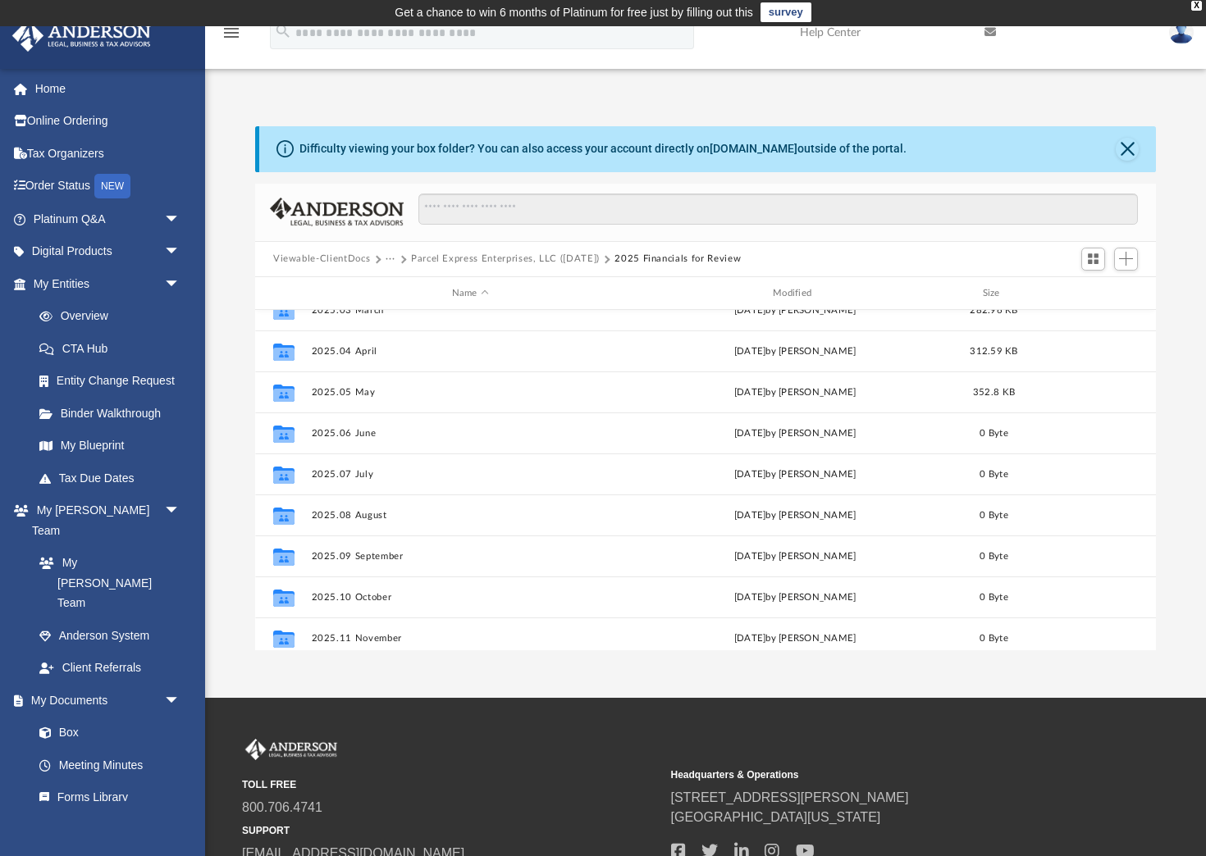
scroll to position [112, 0]
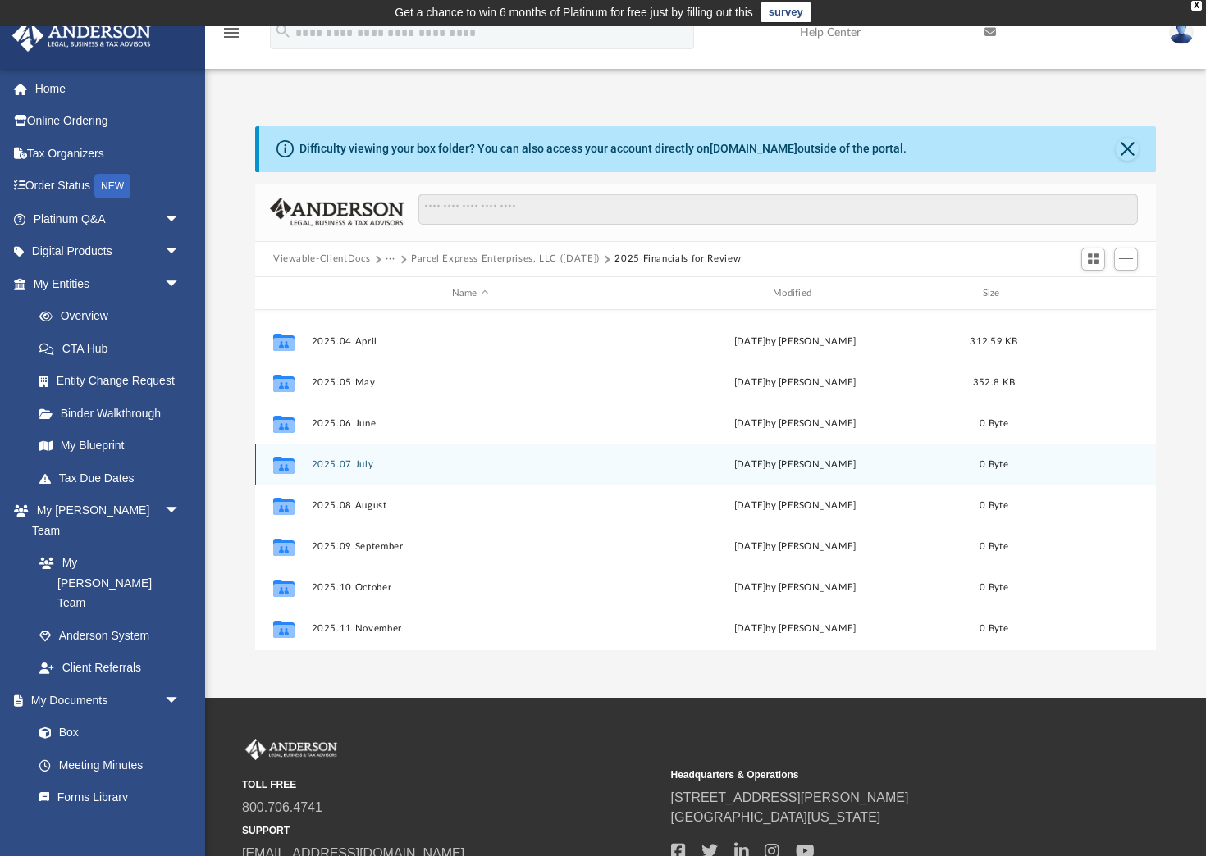
click at [350, 468] on button "2025.07 July" at bounding box center [470, 464] width 317 height 11
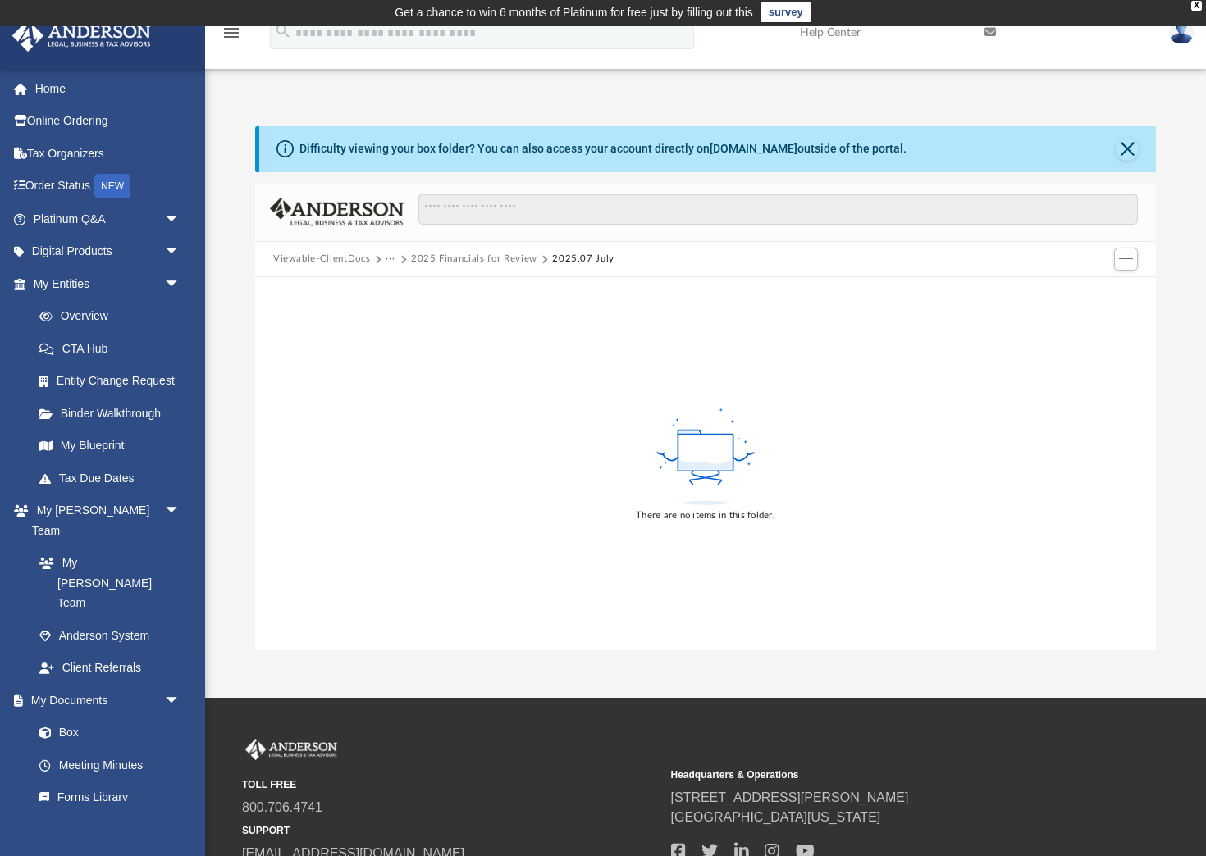
click at [445, 262] on button "2025 Financials for Review" at bounding box center [474, 259] width 126 height 15
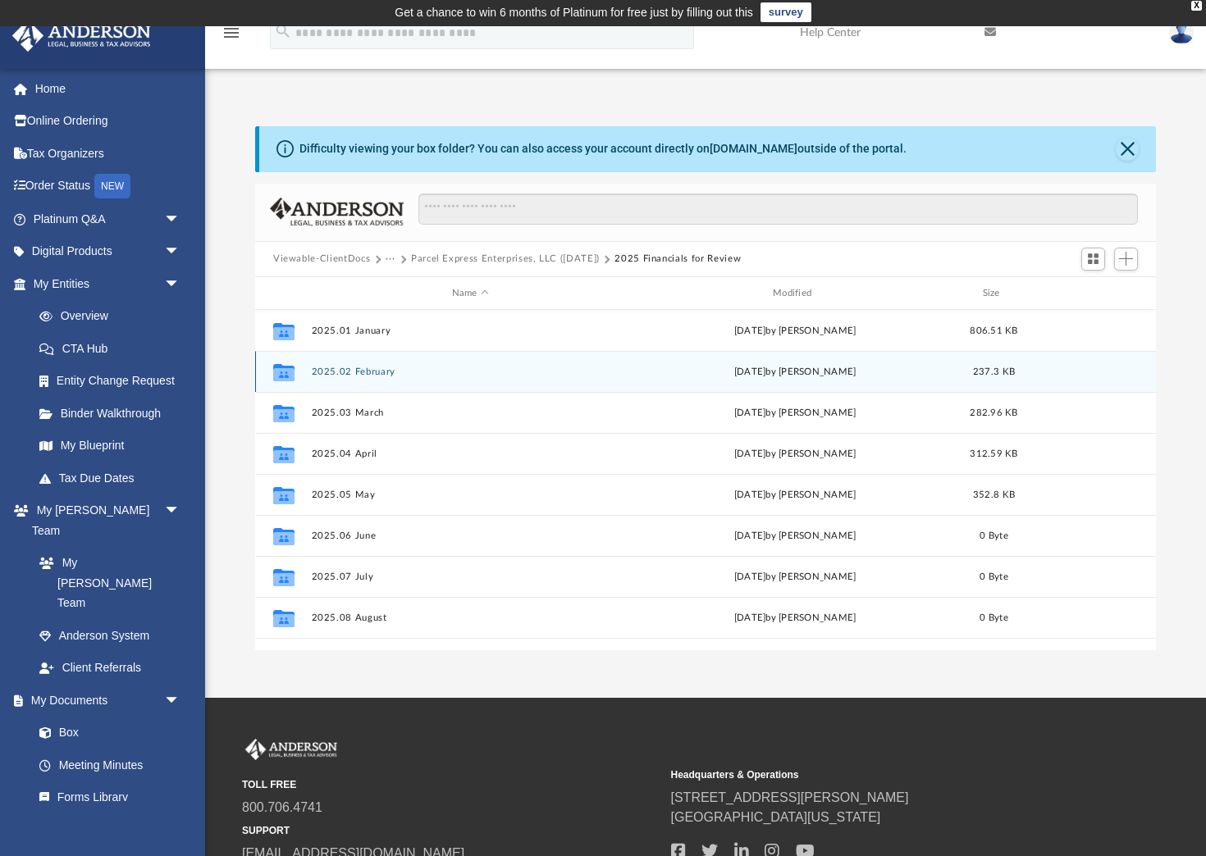
scroll to position [373, 901]
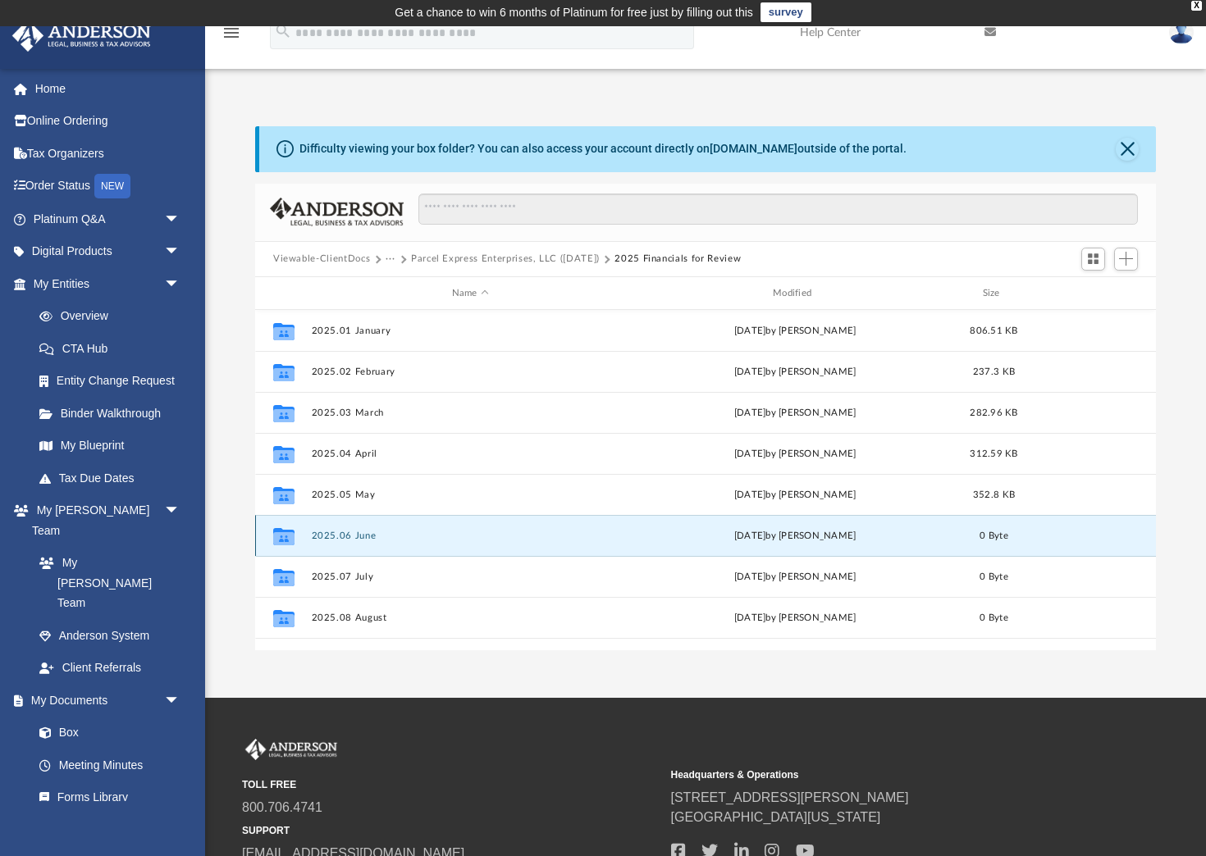
click at [331, 540] on button "2025.06 June" at bounding box center [470, 536] width 317 height 11
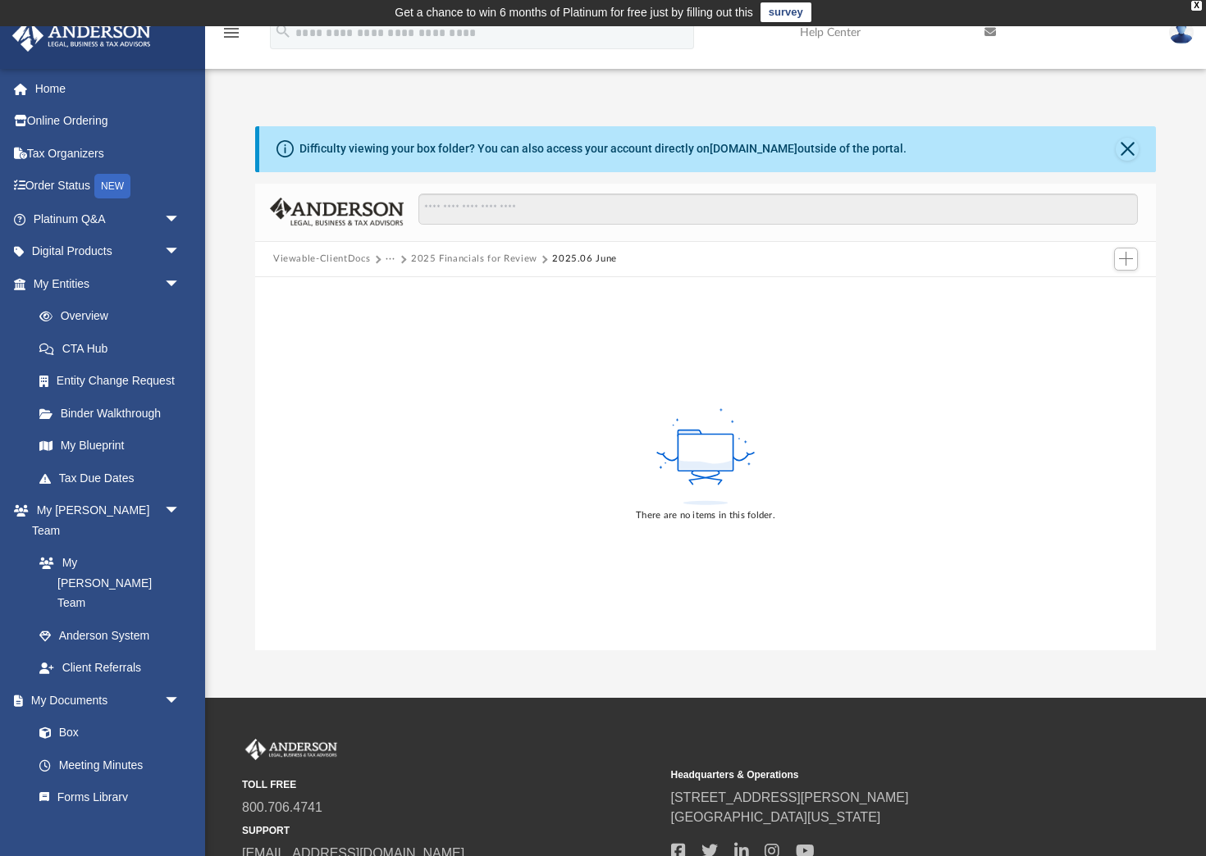
click at [496, 256] on button "2025 Financials for Review" at bounding box center [474, 259] width 126 height 15
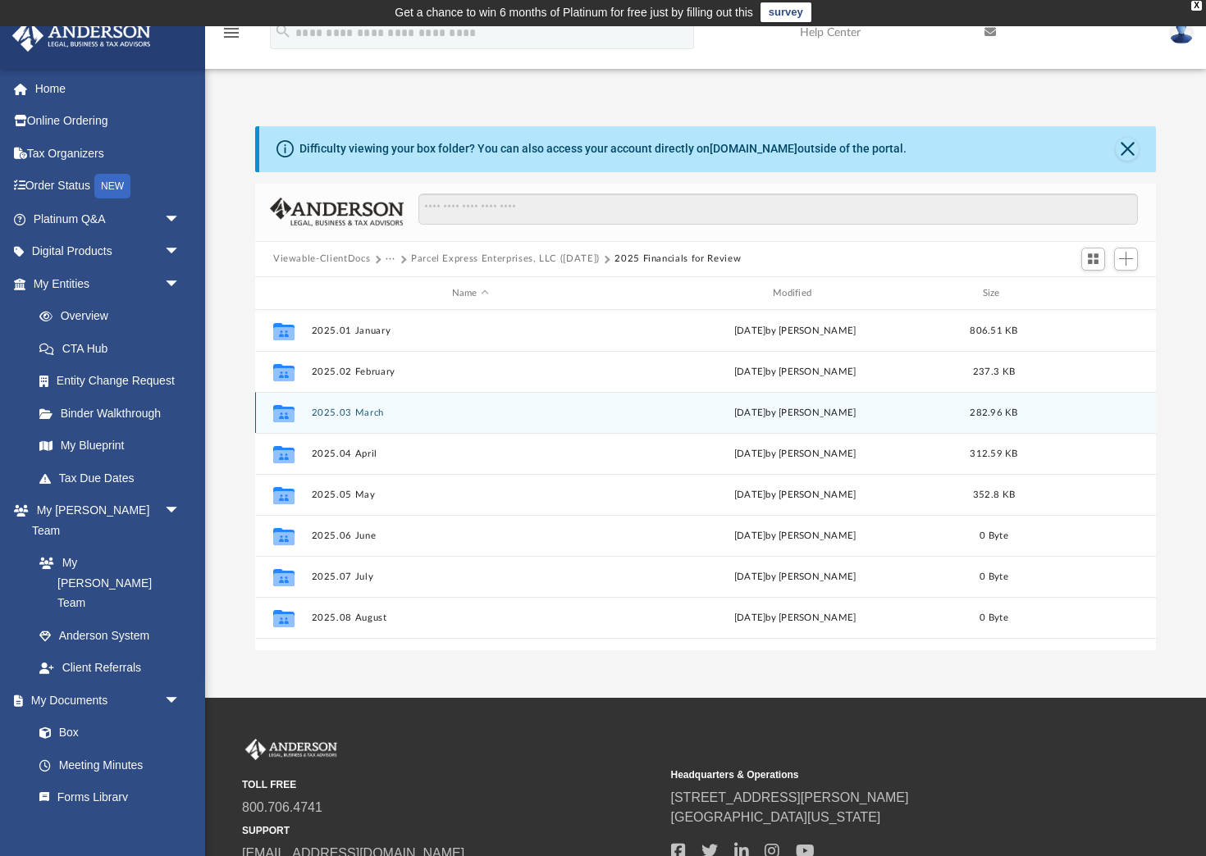
click at [350, 417] on button "2025.03 March" at bounding box center [470, 413] width 317 height 11
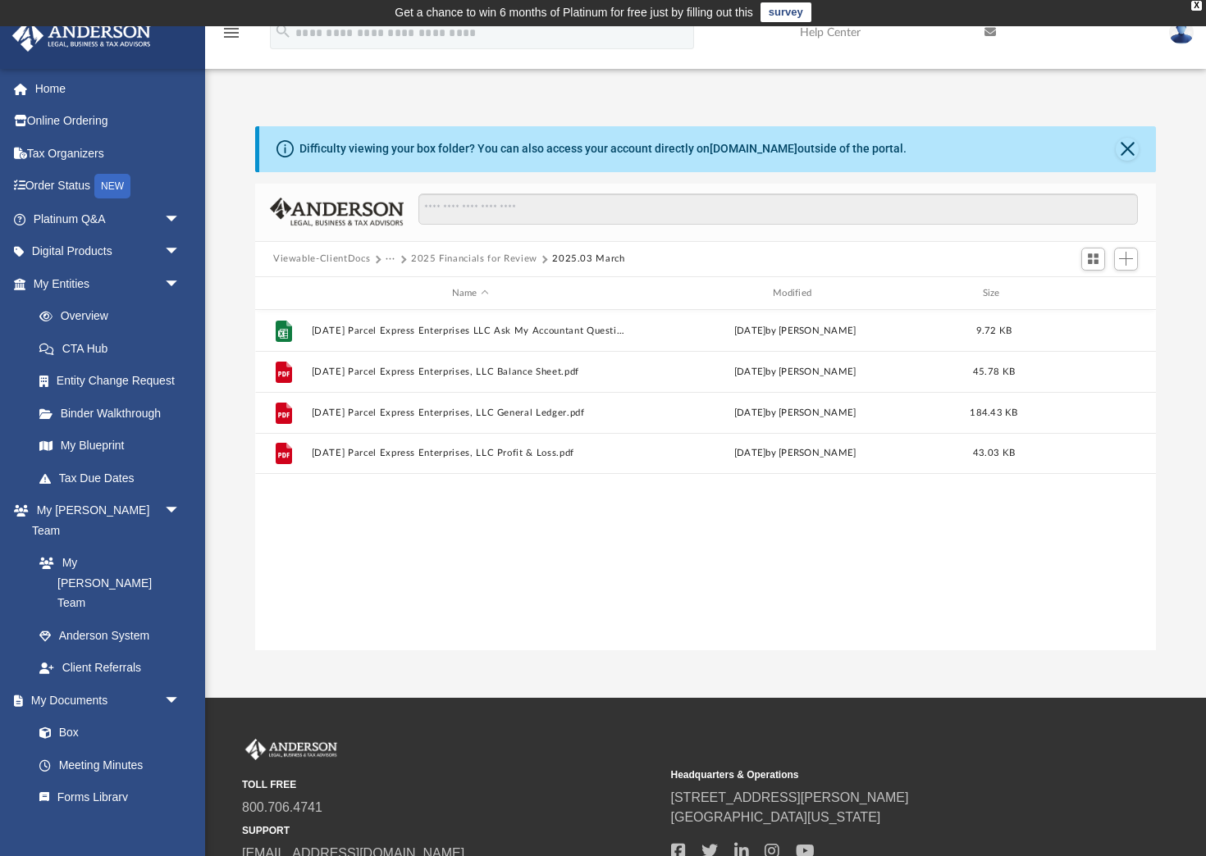
click at [508, 258] on button "2025 Financials for Review" at bounding box center [474, 259] width 126 height 15
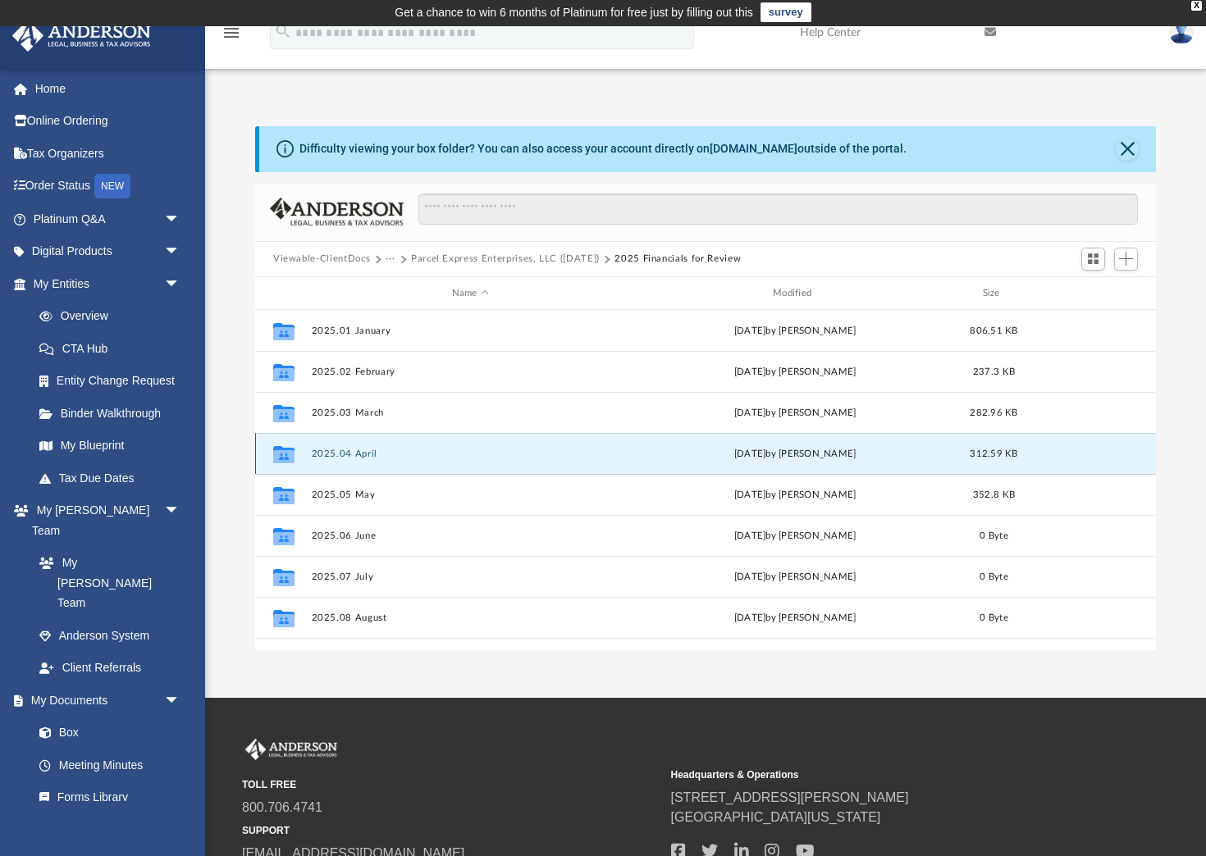
click at [336, 456] on button "2025.04 April" at bounding box center [470, 454] width 317 height 11
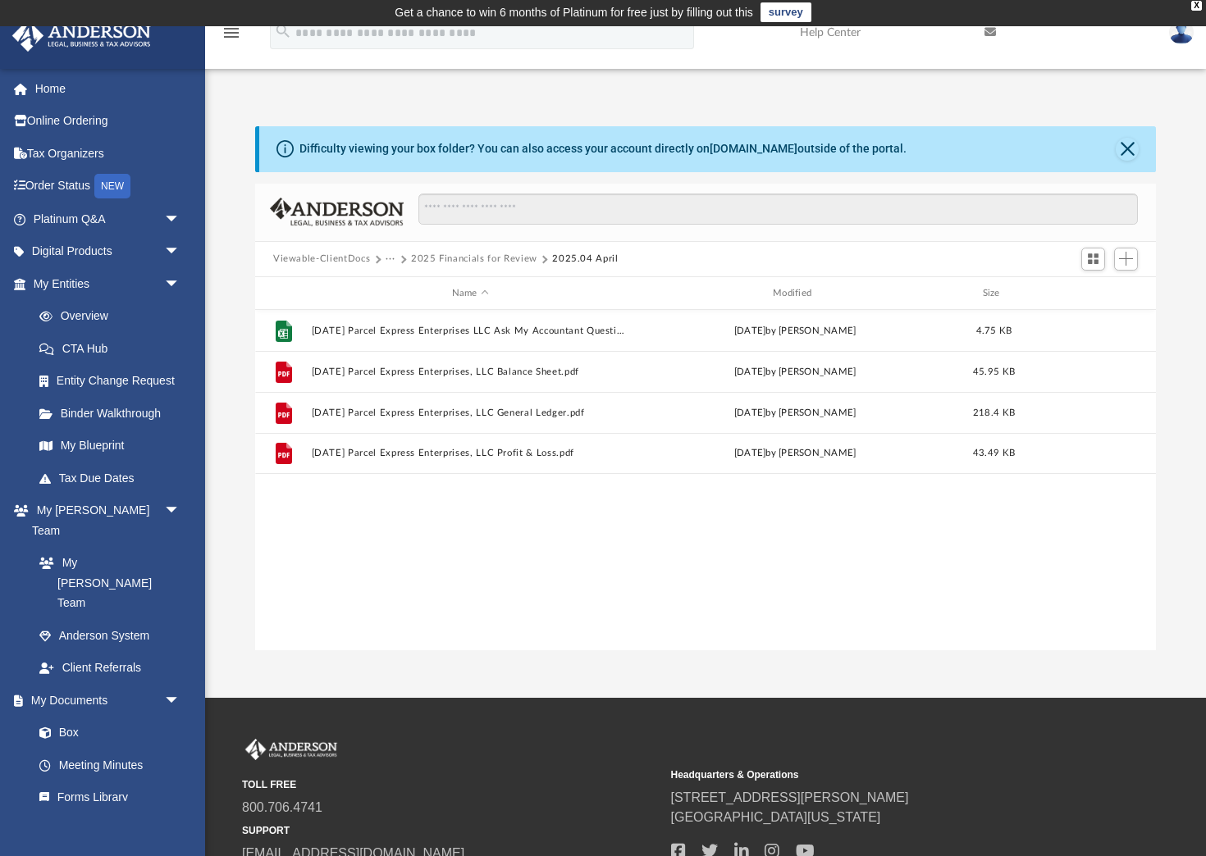
drag, startPoint x: 489, startPoint y: 258, endPoint x: 488, endPoint y: 297, distance: 38.6
click at [489, 258] on button "2025 Financials for Review" at bounding box center [474, 259] width 126 height 15
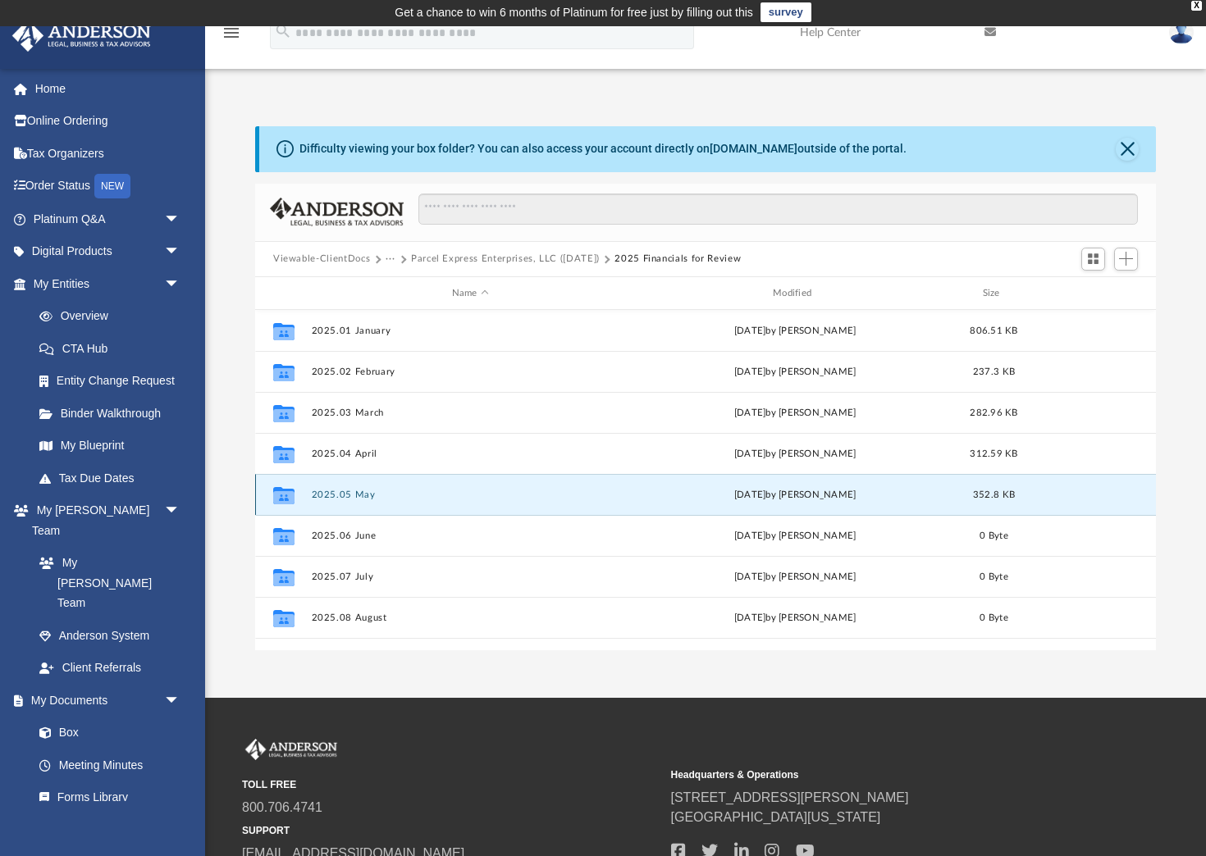
click at [343, 493] on button "2025.05 May" at bounding box center [470, 495] width 317 height 11
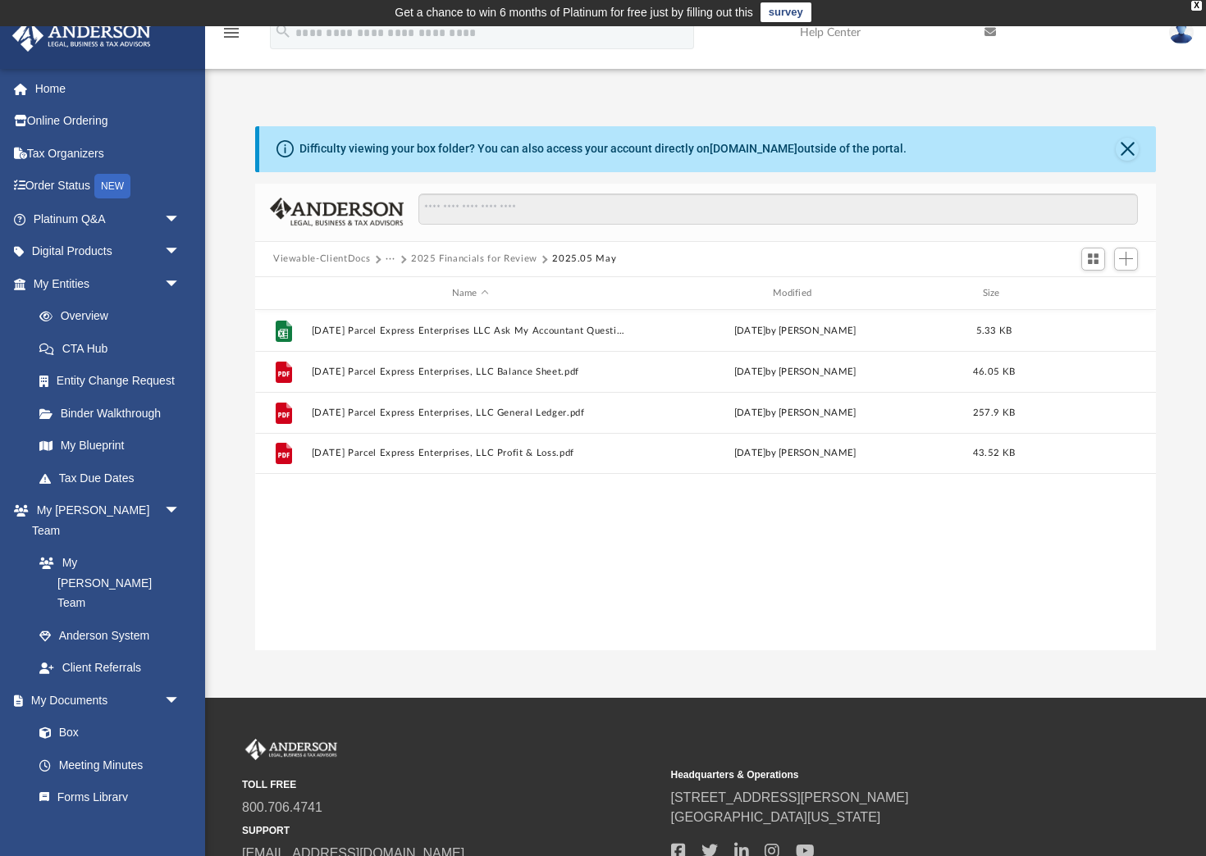
click at [473, 263] on button "2025 Financials for Review" at bounding box center [474, 259] width 126 height 15
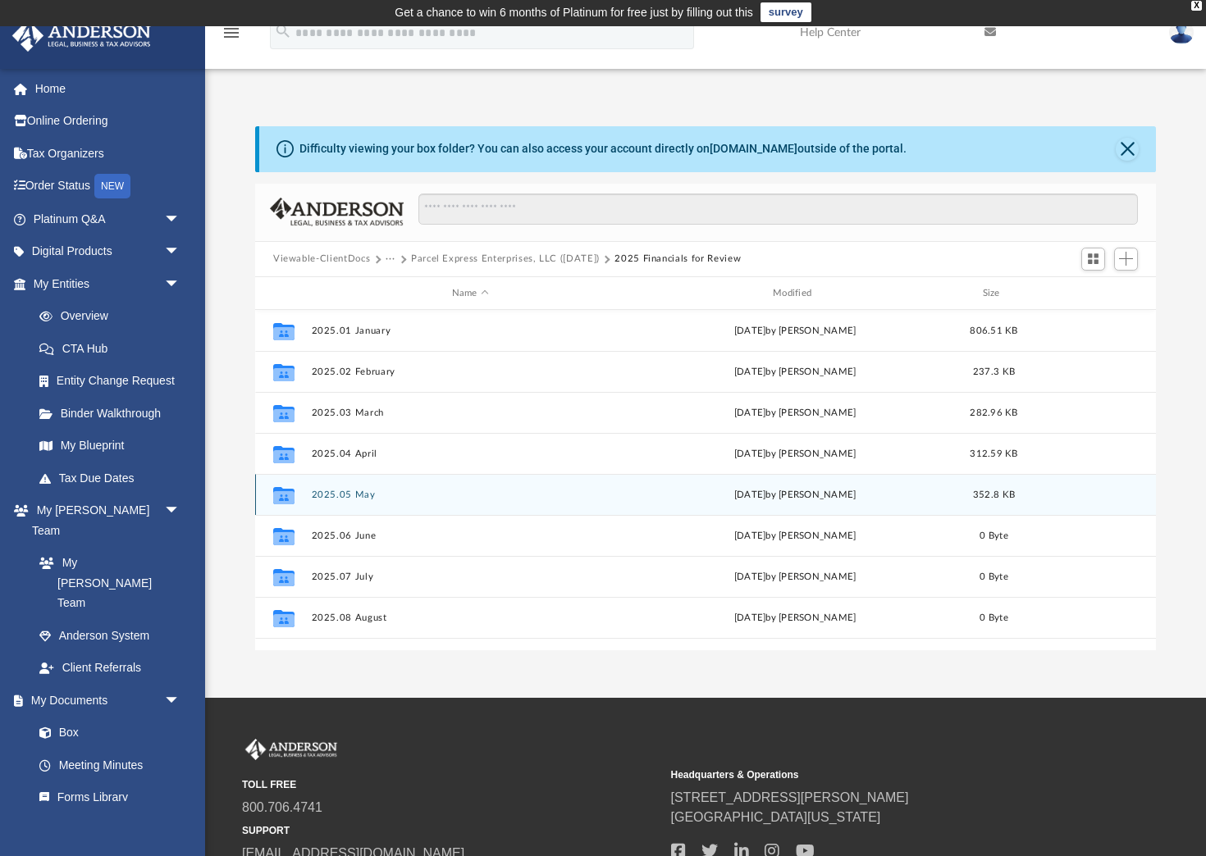
drag, startPoint x: 356, startPoint y: 483, endPoint x: 356, endPoint y: 492, distance: 9.0
click at [356, 483] on div "Collaborated Folder 2025.05 May Thu Jan 23 2025 by Alauna Dodge 352.8 KB" at bounding box center [705, 494] width 901 height 41
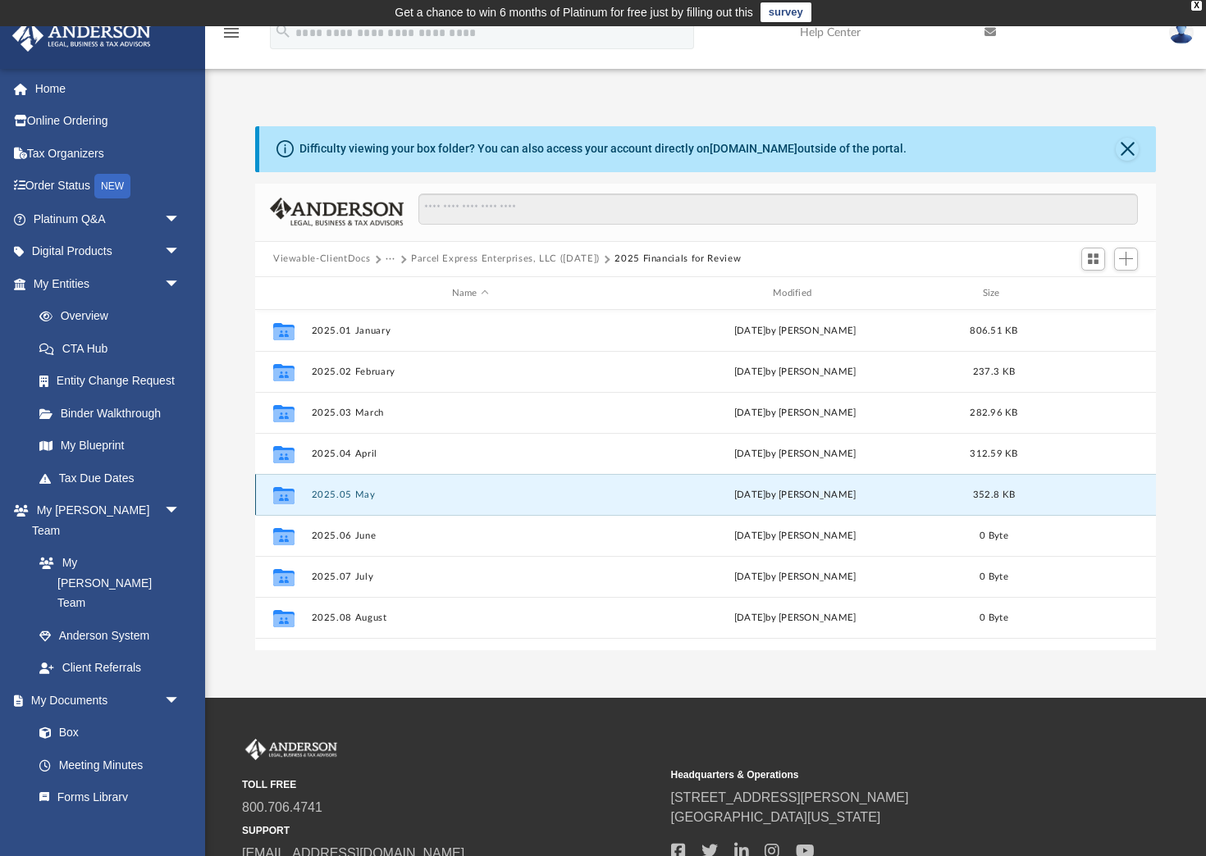
click at [351, 495] on button "2025.05 May" at bounding box center [470, 495] width 317 height 11
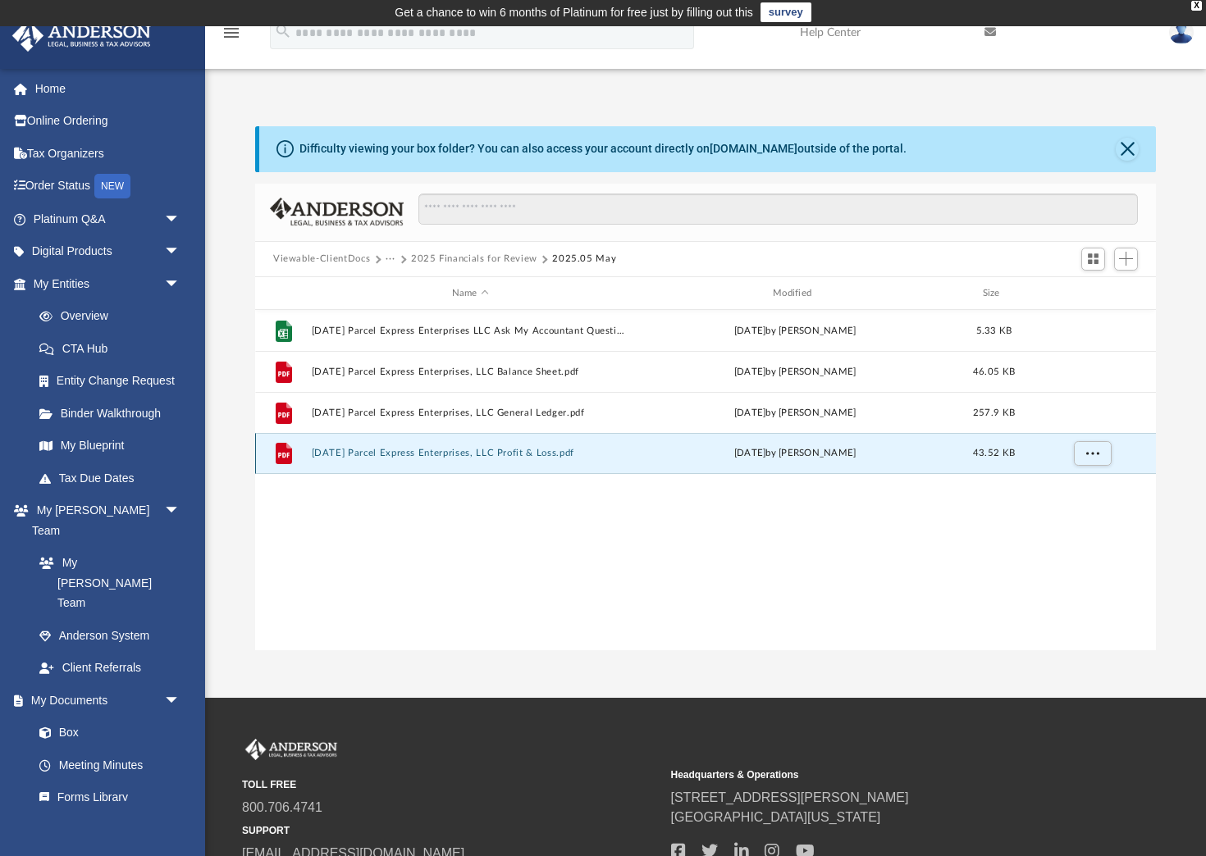
click at [480, 452] on button "2025.05.31 Parcel Express Enterprises, LLC Profit & Loss.pdf" at bounding box center [470, 454] width 317 height 11
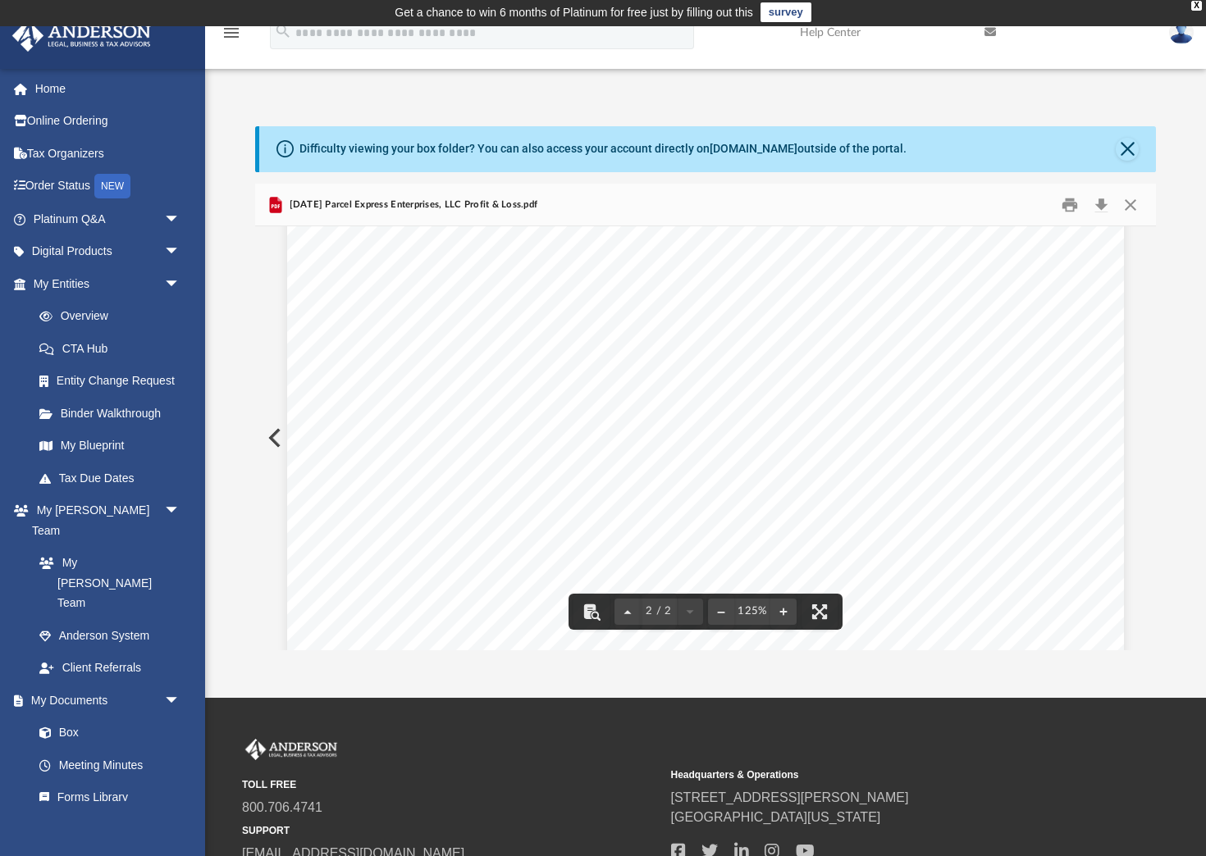
scroll to position [1295, 0]
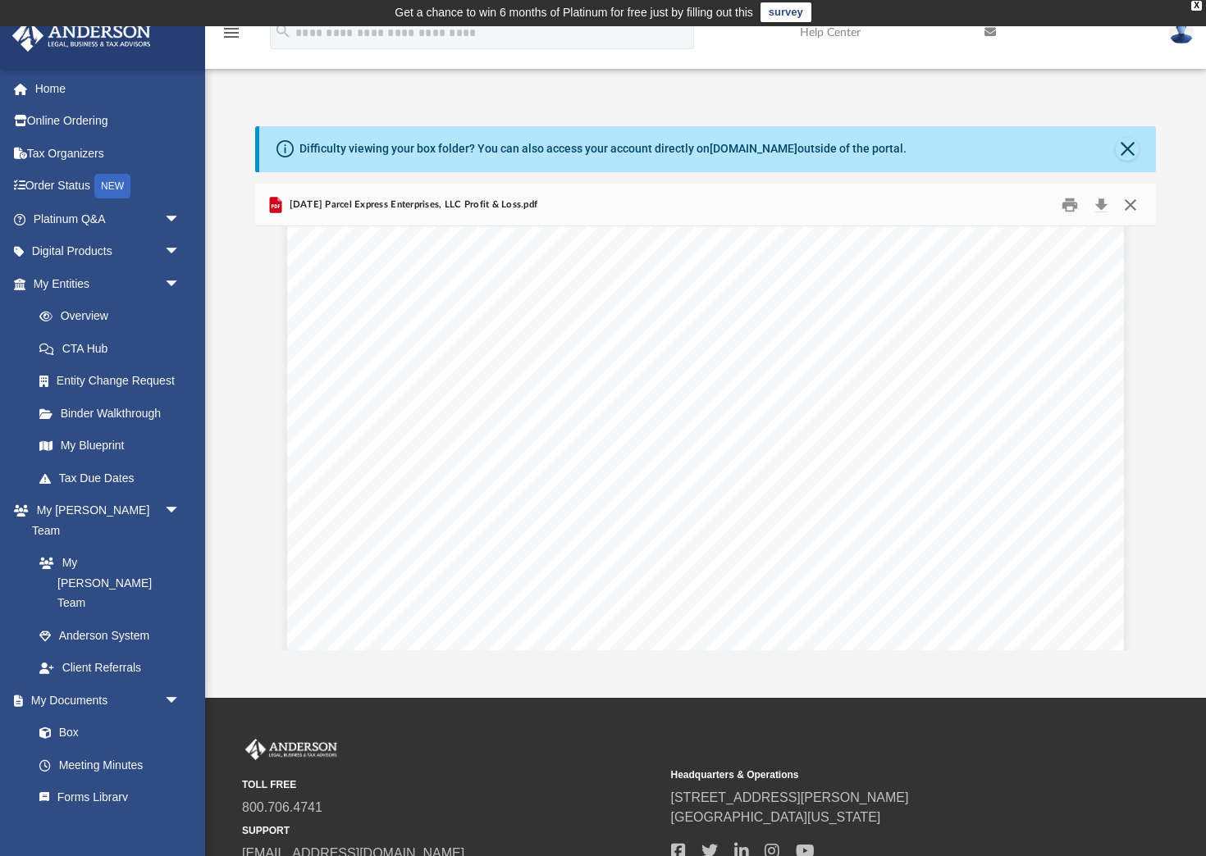
click at [1129, 200] on button "Close" at bounding box center [1130, 204] width 30 height 25
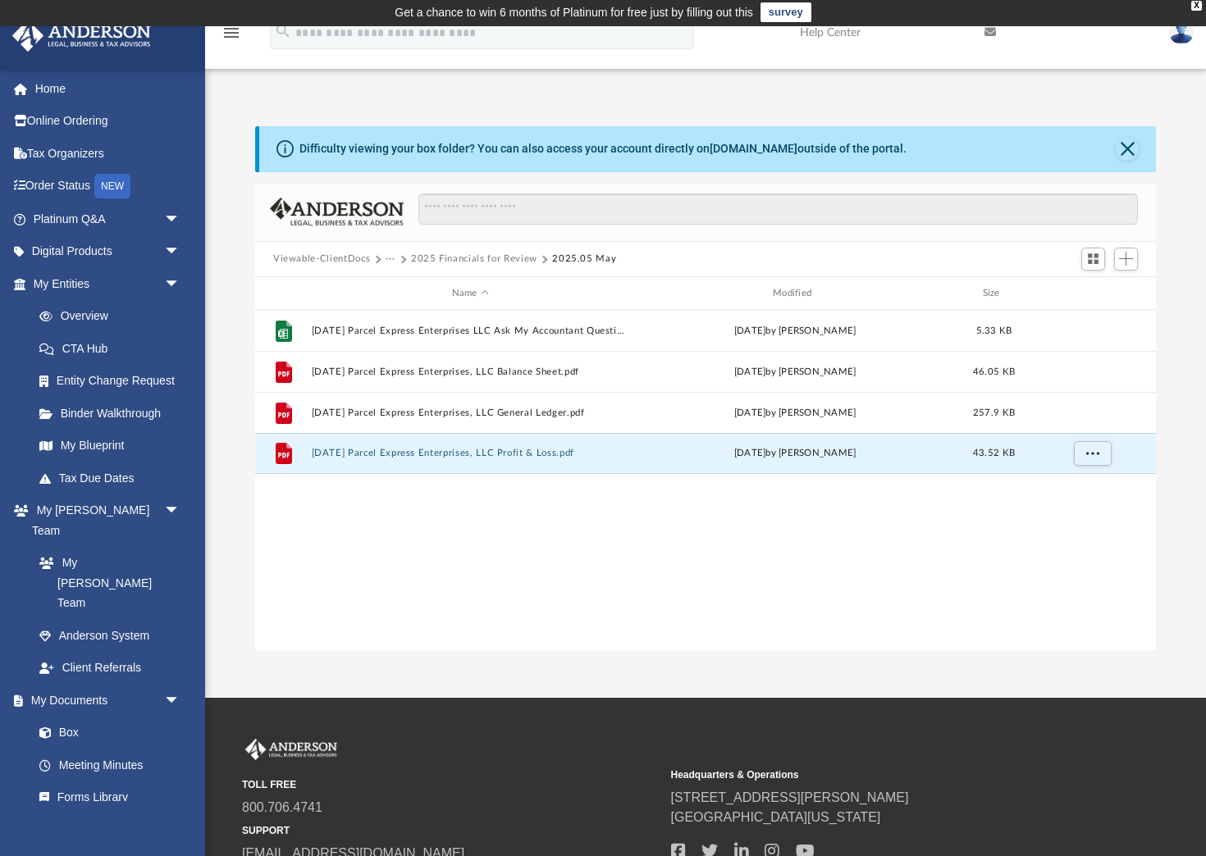
click at [419, 258] on button "2025 Financials for Review" at bounding box center [474, 259] width 126 height 15
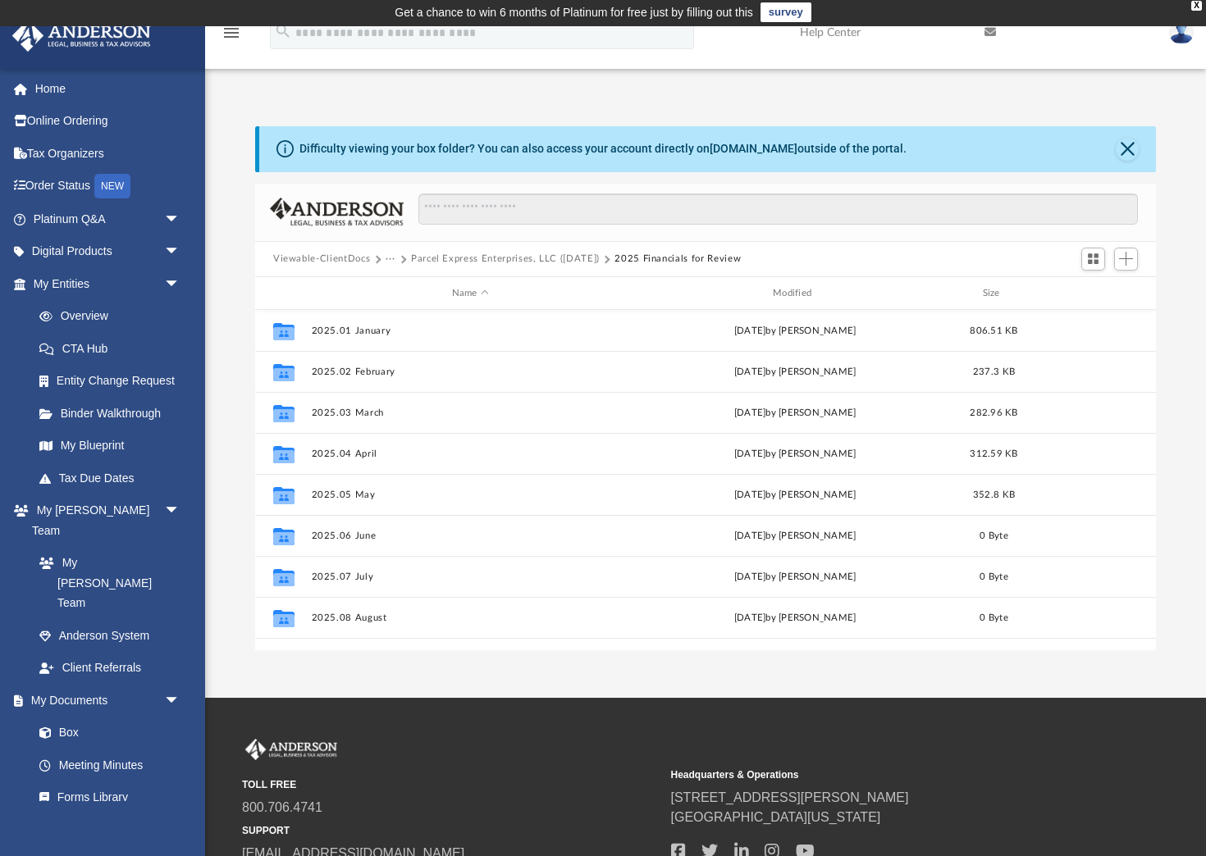
click at [454, 256] on button "Parcel Express Enterprises, LLC ([DATE])" at bounding box center [505, 259] width 189 height 15
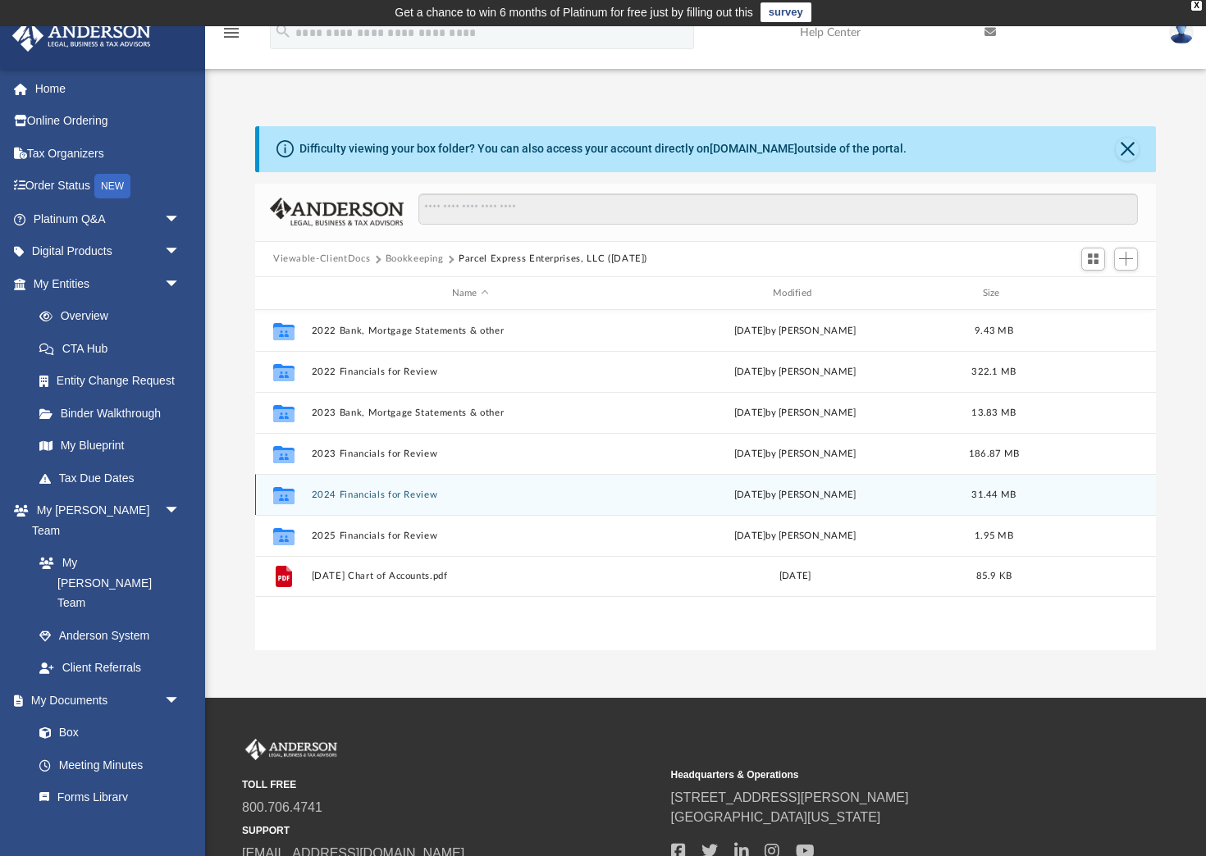
click at [346, 490] on button "2024 Financials for Review" at bounding box center [470, 495] width 317 height 11
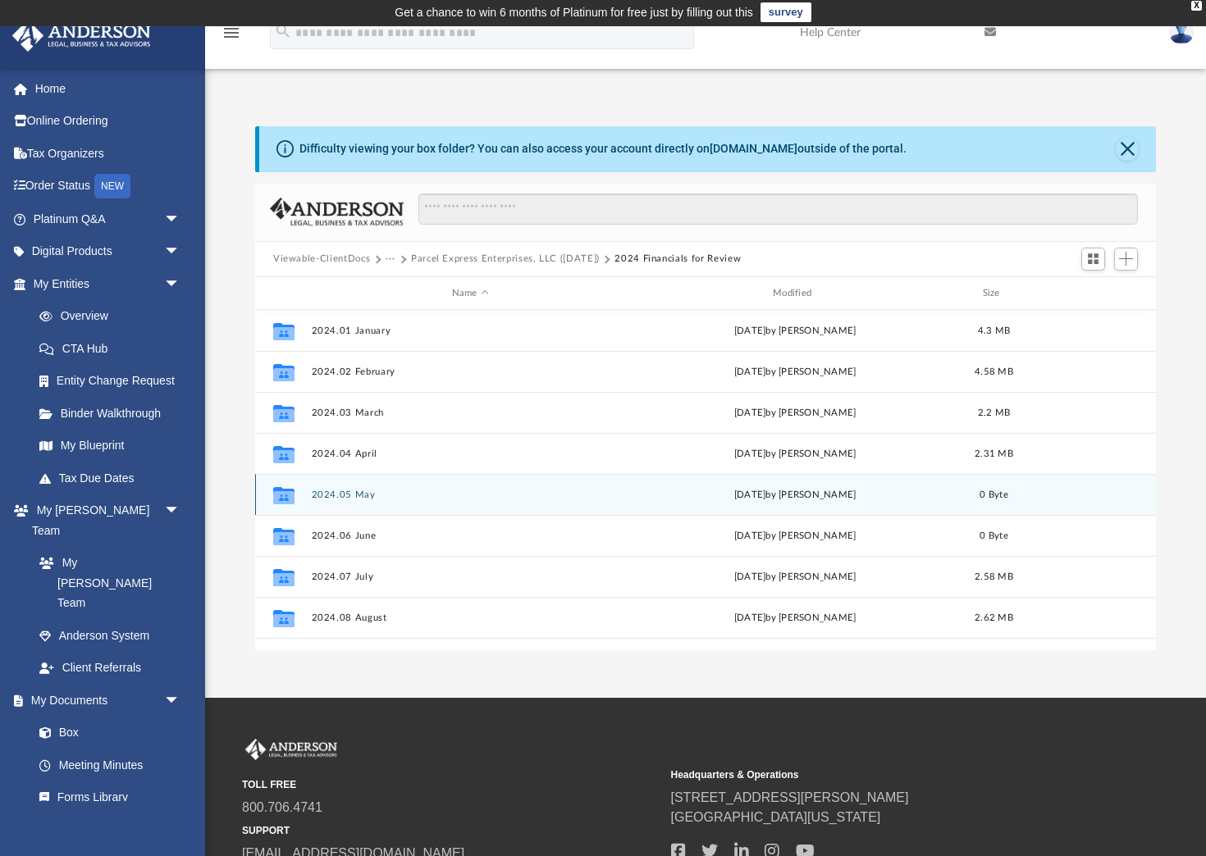
click at [355, 497] on button "2024.05 May" at bounding box center [470, 495] width 317 height 11
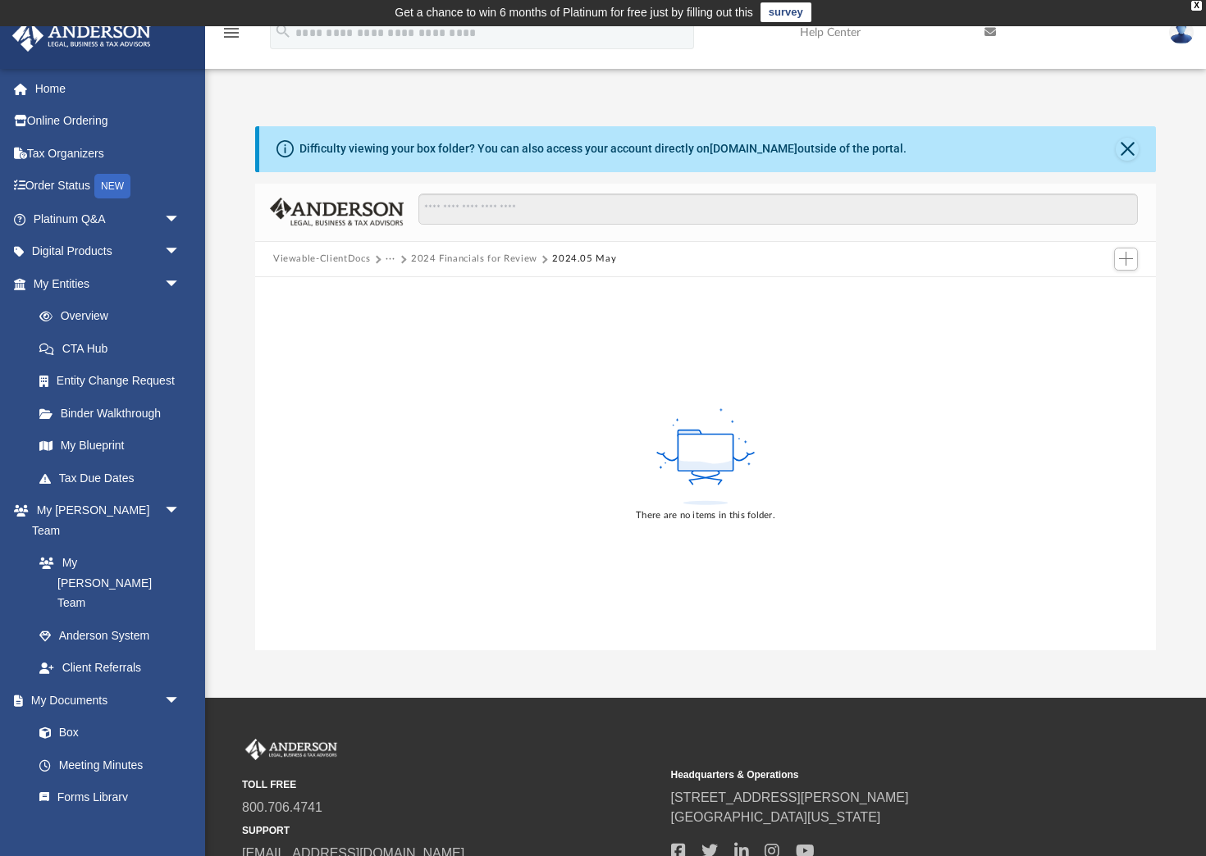
click at [499, 257] on button "2024 Financials for Review" at bounding box center [474, 259] width 126 height 15
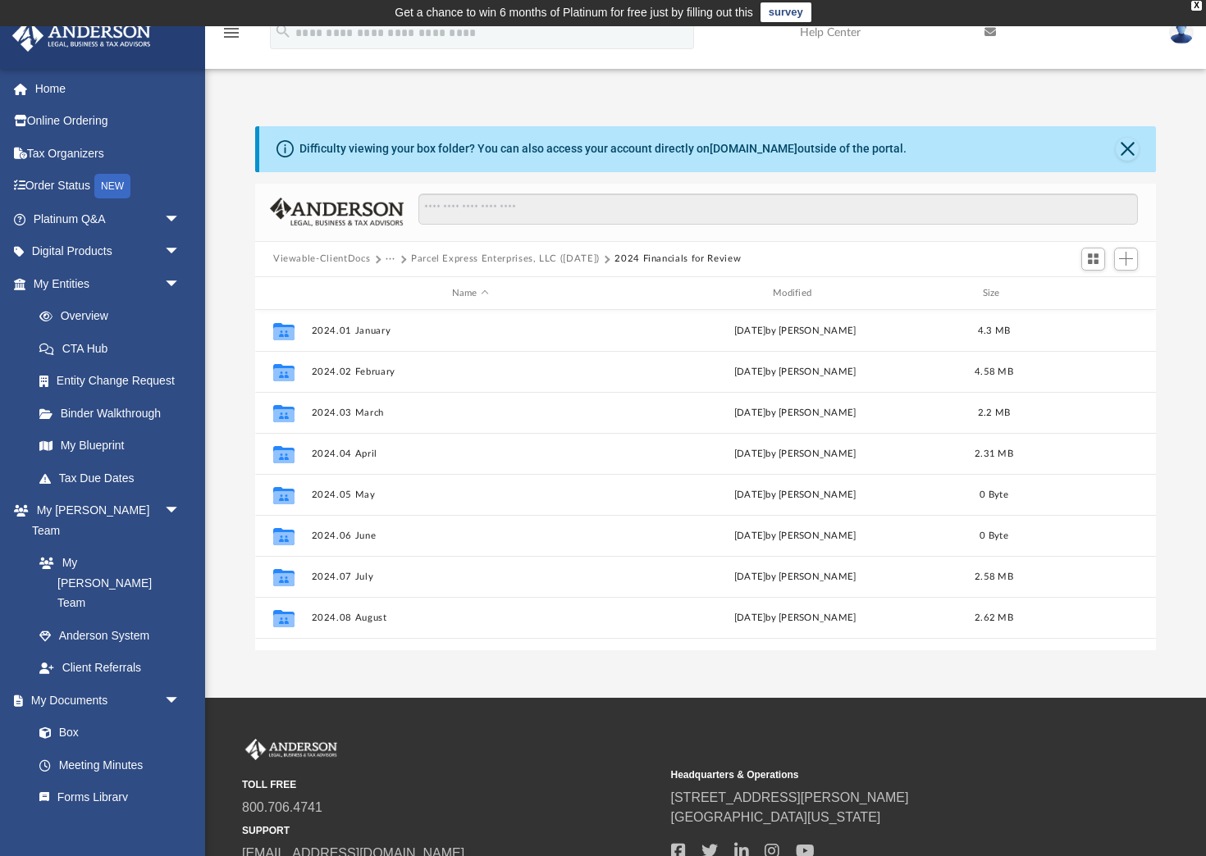
scroll to position [373, 901]
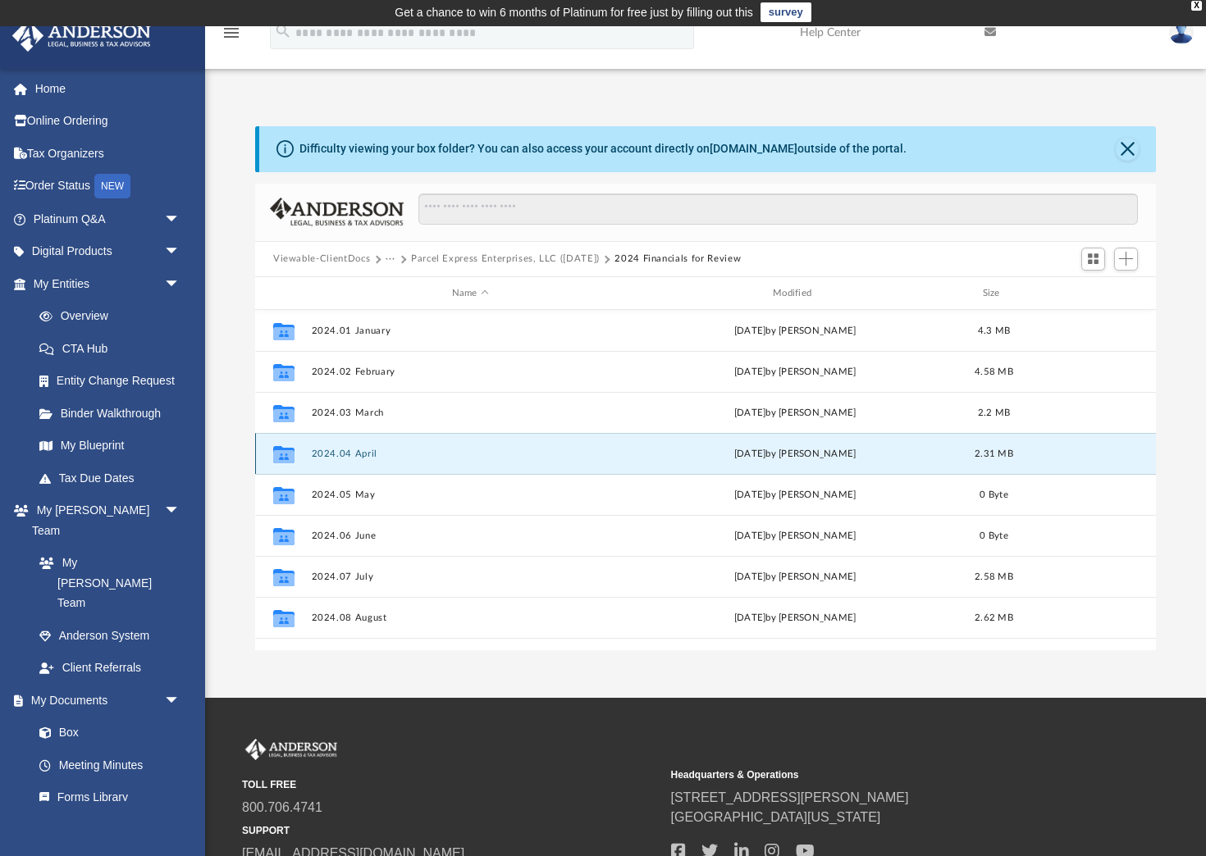
click at [364, 454] on button "2024.04 April" at bounding box center [470, 454] width 317 height 11
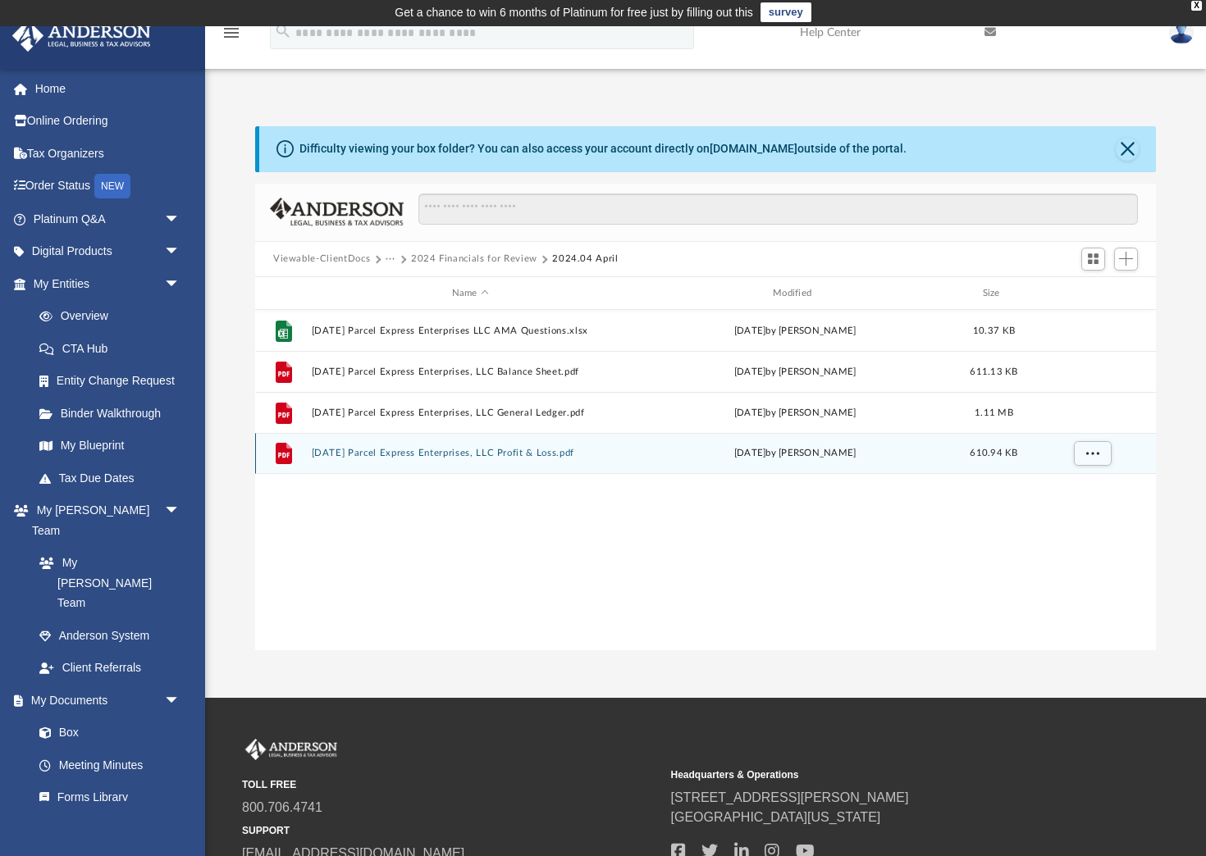
click at [439, 454] on button "2024.04.30 Parcel Express Enterprises, LLC Profit & Loss.pdf" at bounding box center [470, 454] width 317 height 11
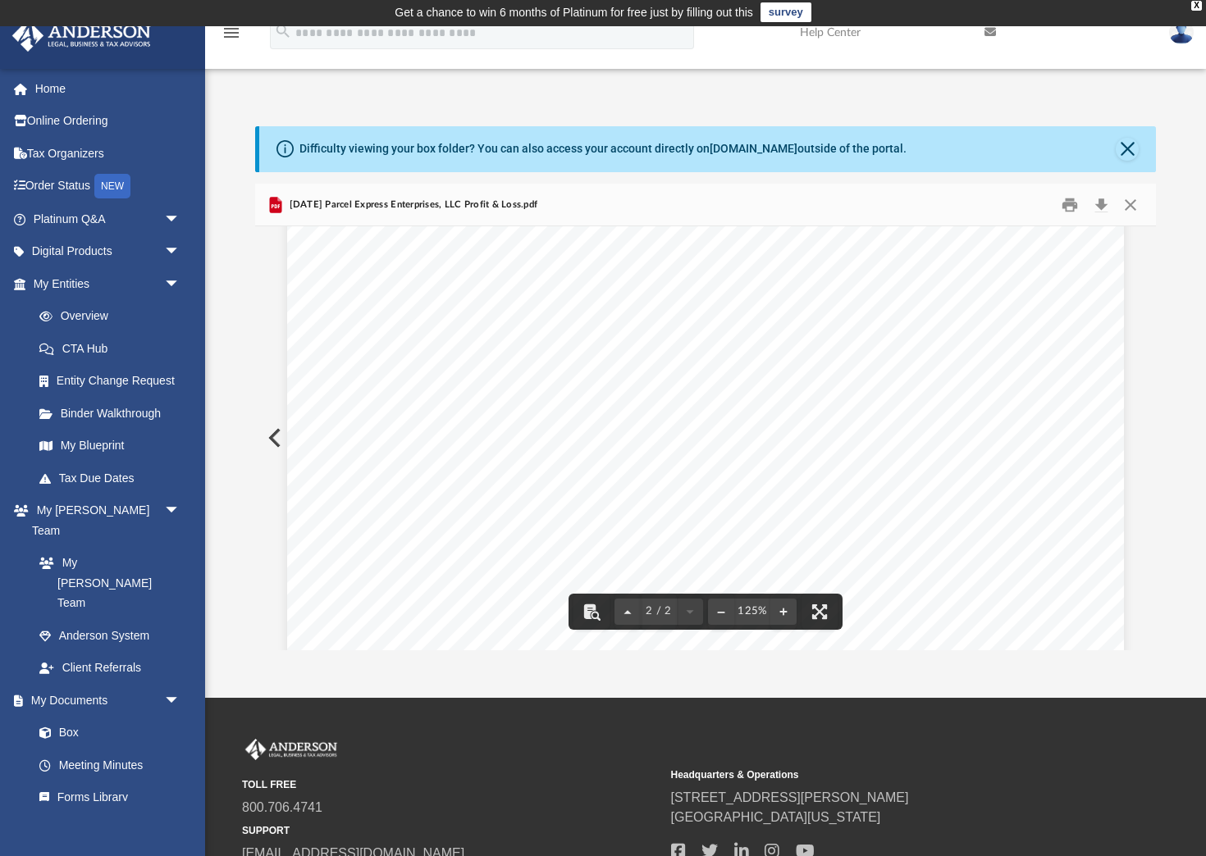
scroll to position [1310, 0]
click at [1133, 203] on button "Close" at bounding box center [1130, 204] width 30 height 25
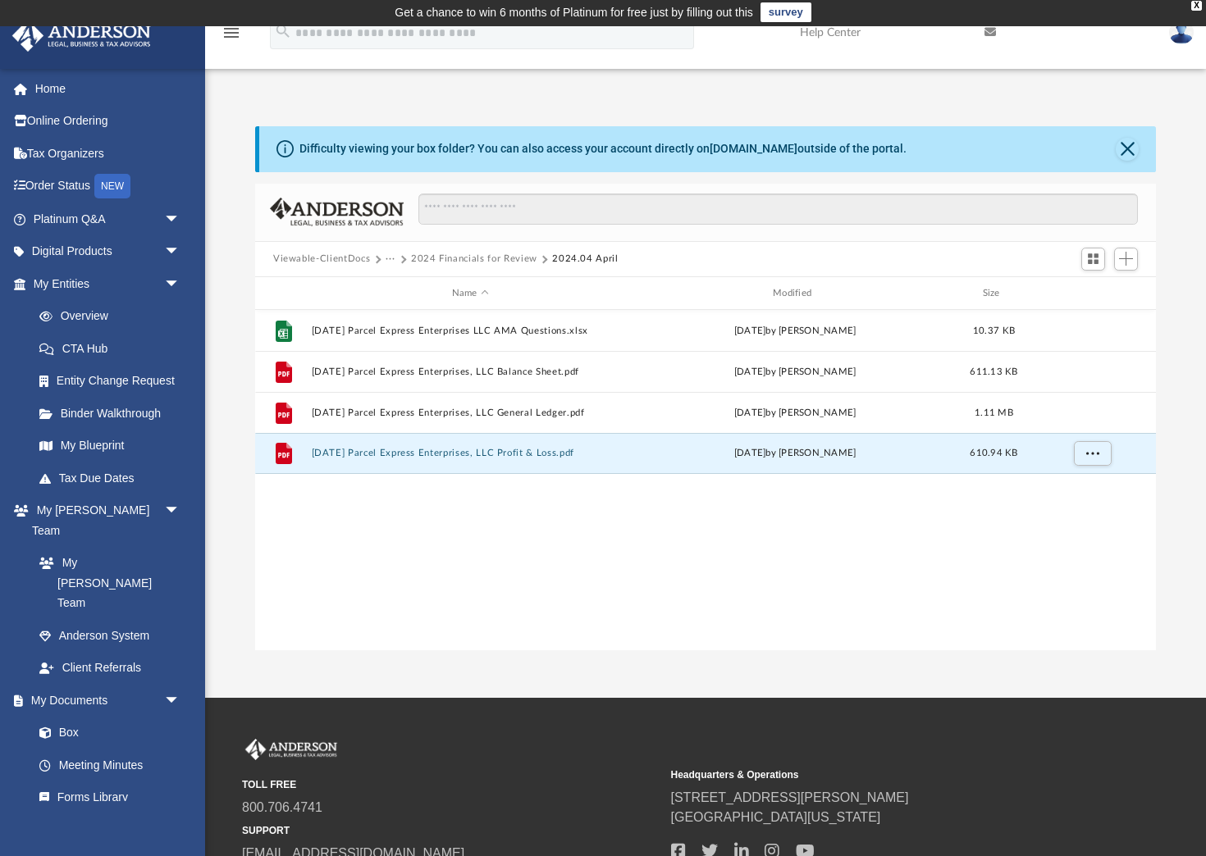
click at [509, 262] on button "2024 Financials for Review" at bounding box center [474, 259] width 126 height 15
